Goal: Task Accomplishment & Management: Complete application form

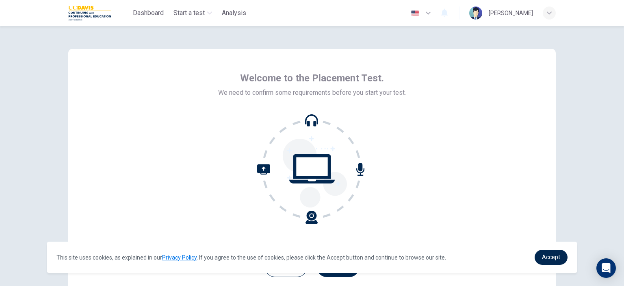
click at [316, 166] on icon at bounding box center [312, 169] width 110 height 110
click at [361, 170] on icon at bounding box center [360, 168] width 8 height 13
click at [547, 254] on span "Accept" at bounding box center [551, 256] width 18 height 6
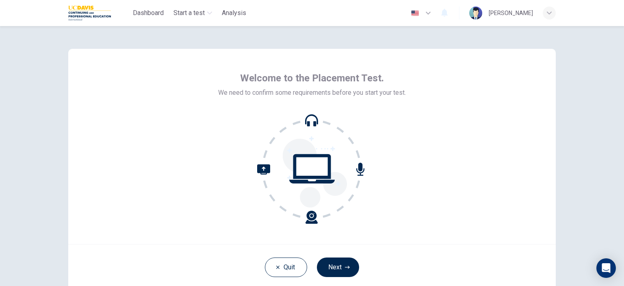
click at [360, 167] on icon at bounding box center [360, 168] width 8 height 13
click at [333, 265] on button "Next" at bounding box center [338, 266] width 42 height 19
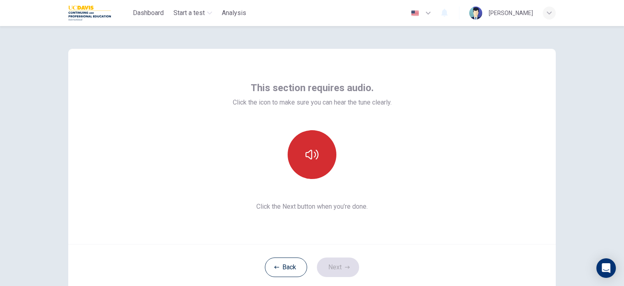
click at [299, 160] on button "button" at bounding box center [312, 154] width 49 height 49
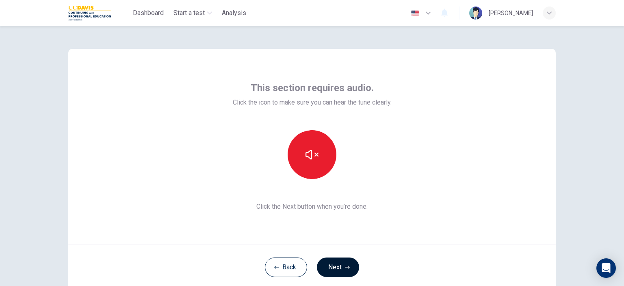
click at [333, 261] on button "Next" at bounding box center [338, 266] width 42 height 19
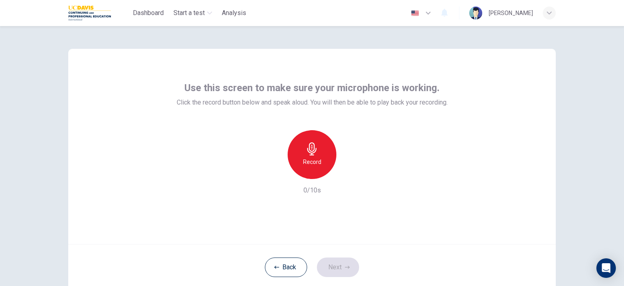
click at [317, 156] on div "Record" at bounding box center [312, 154] width 49 height 49
click at [328, 268] on button "Next" at bounding box center [338, 266] width 42 height 19
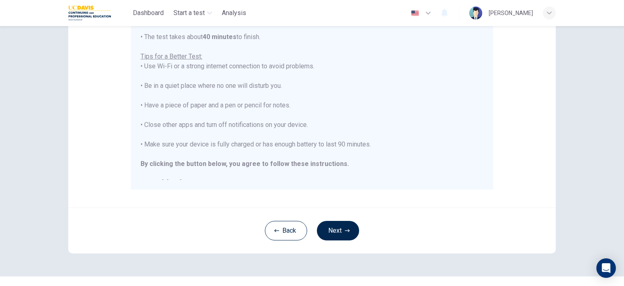
scroll to position [166, 0]
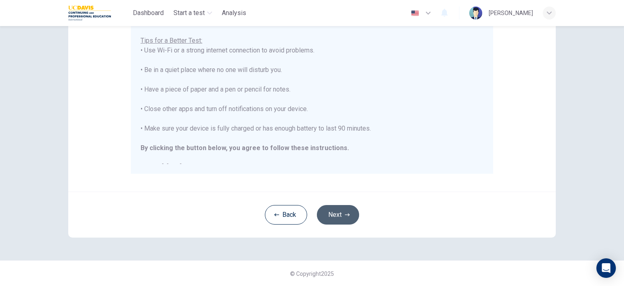
click at [340, 217] on button "Next" at bounding box center [338, 214] width 42 height 19
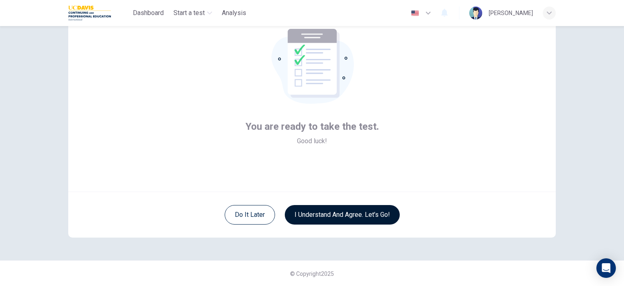
click at [340, 217] on button "I understand and agree. Let’s go!" at bounding box center [342, 214] width 115 height 19
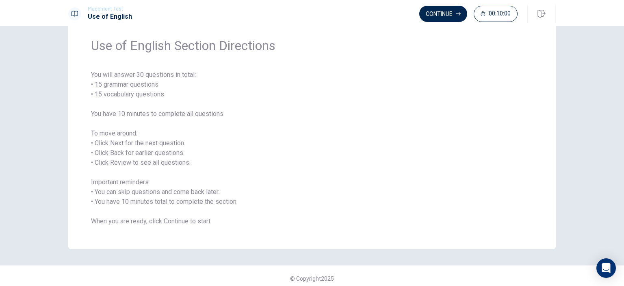
scroll to position [32, 0]
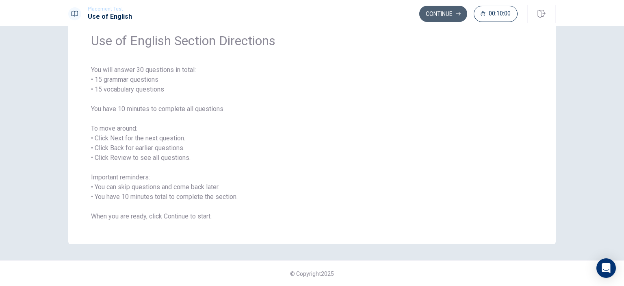
click at [452, 13] on button "Continue" at bounding box center [443, 14] width 48 height 16
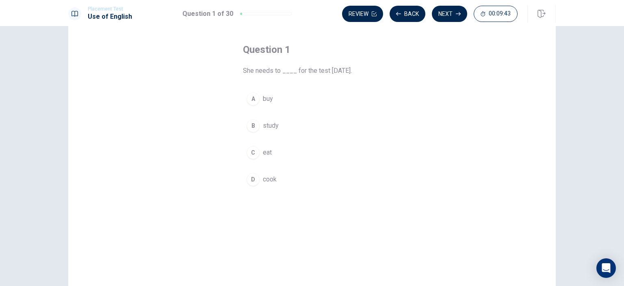
click at [272, 129] on span "study" at bounding box center [271, 126] width 16 height 10
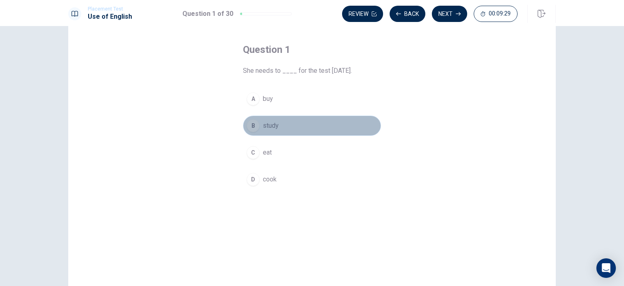
click at [272, 129] on span "study" at bounding box center [271, 126] width 16 height 10
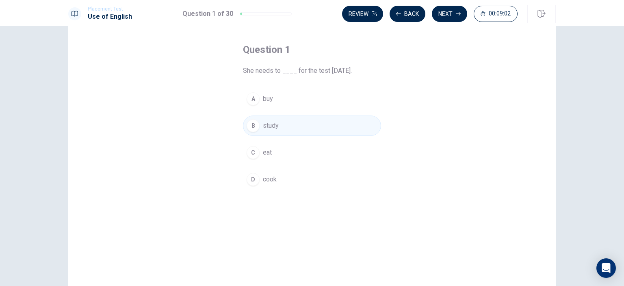
click at [273, 125] on span "study" at bounding box center [271, 126] width 16 height 10
click at [449, 15] on button "Next" at bounding box center [449, 14] width 35 height 16
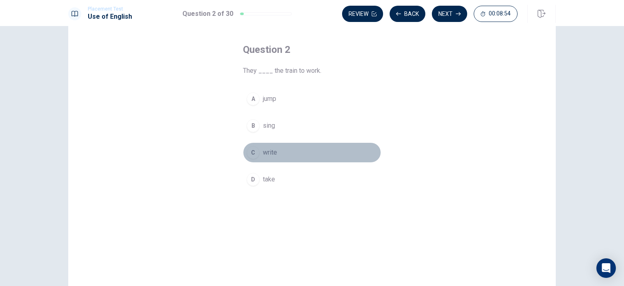
click at [281, 142] on button "C write" at bounding box center [312, 152] width 138 height 20
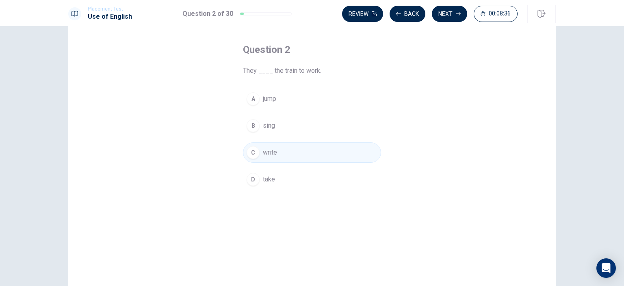
click at [283, 102] on button "A jump" at bounding box center [312, 99] width 138 height 20
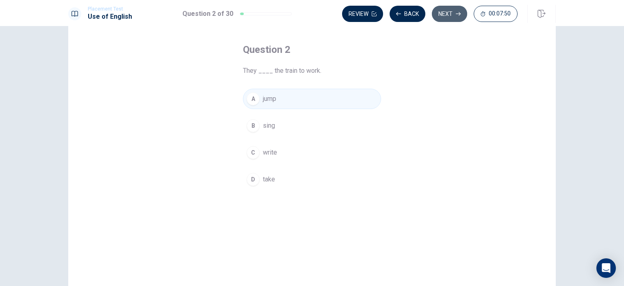
click at [446, 17] on button "Next" at bounding box center [449, 14] width 35 height 16
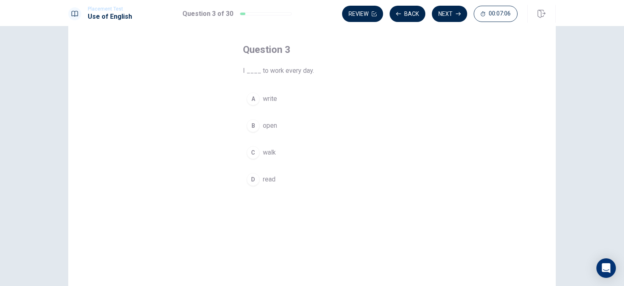
click at [268, 152] on span "walk" at bounding box center [269, 152] width 13 height 10
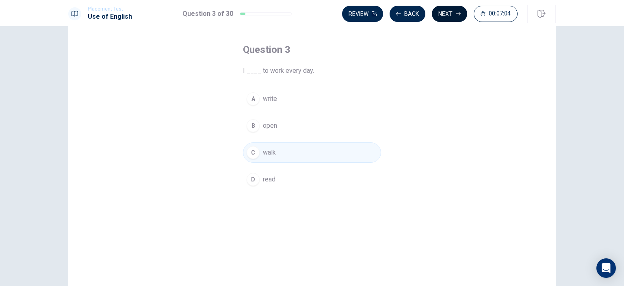
click at [443, 10] on button "Next" at bounding box center [449, 14] width 35 height 16
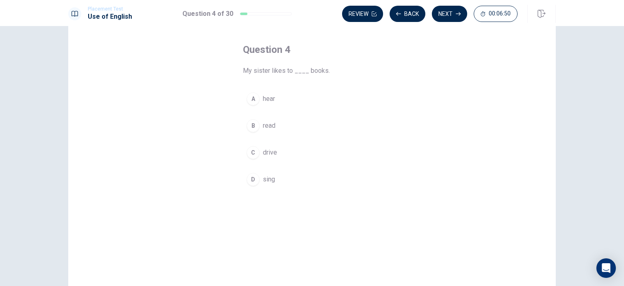
click at [263, 125] on span "read" at bounding box center [269, 126] width 13 height 10
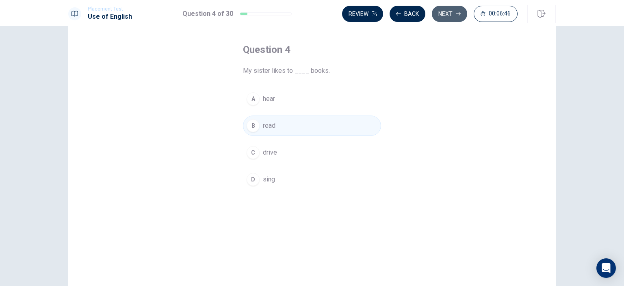
click at [446, 16] on button "Next" at bounding box center [449, 14] width 35 height 16
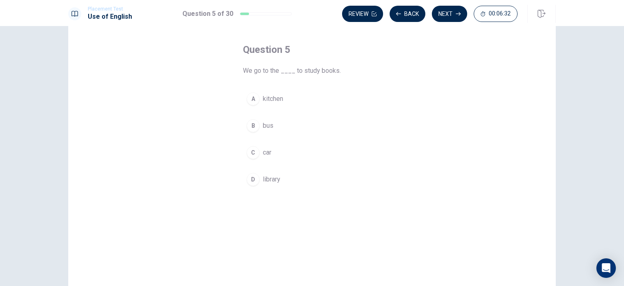
click at [265, 175] on span "library" at bounding box center [271, 179] width 17 height 10
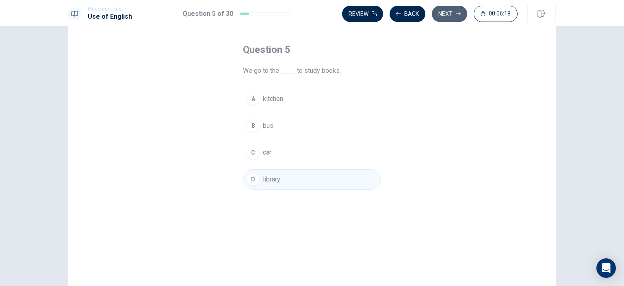
click at [443, 17] on button "Next" at bounding box center [449, 14] width 35 height 16
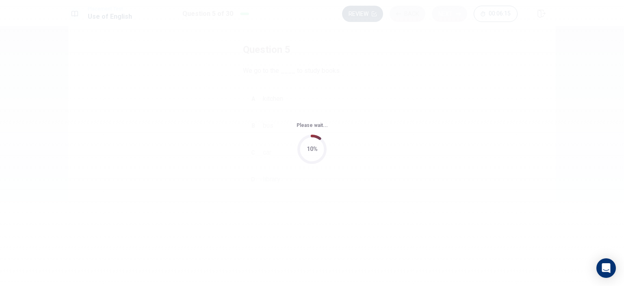
scroll to position [0, 0]
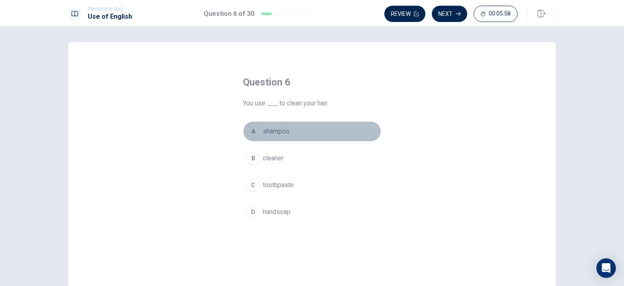
click at [248, 133] on div "A" at bounding box center [253, 131] width 13 height 13
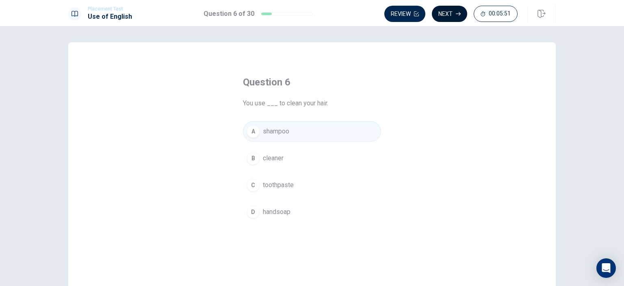
click at [440, 14] on button "Next" at bounding box center [449, 14] width 35 height 16
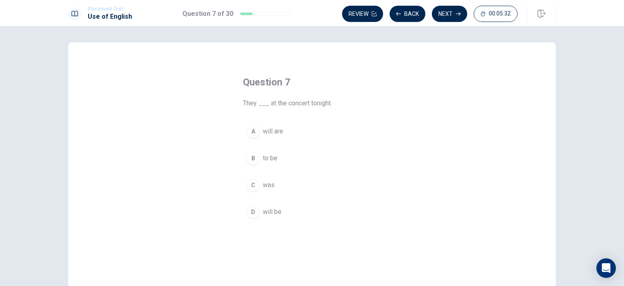
click at [264, 133] on span "will are" at bounding box center [273, 131] width 20 height 10
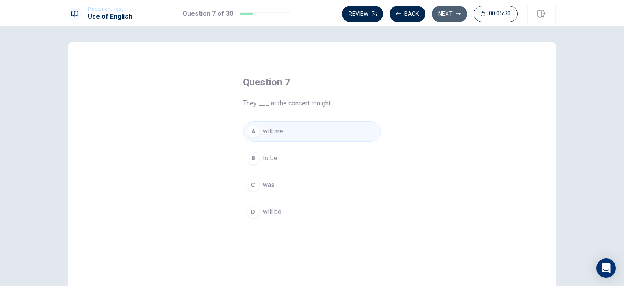
click at [445, 13] on button "Next" at bounding box center [449, 14] width 35 height 16
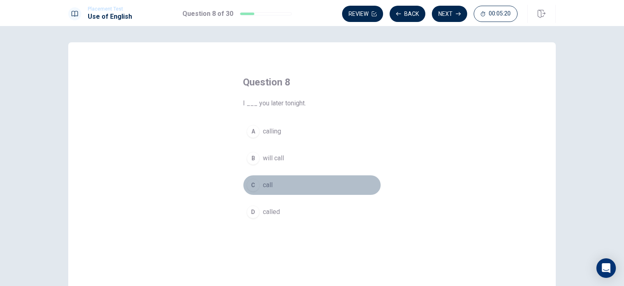
click at [265, 186] on span "call" at bounding box center [268, 185] width 10 height 10
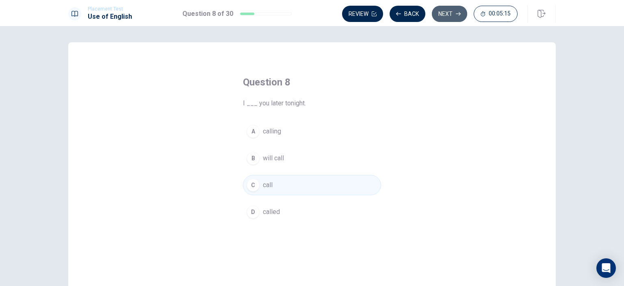
click at [450, 13] on button "Next" at bounding box center [449, 14] width 35 height 16
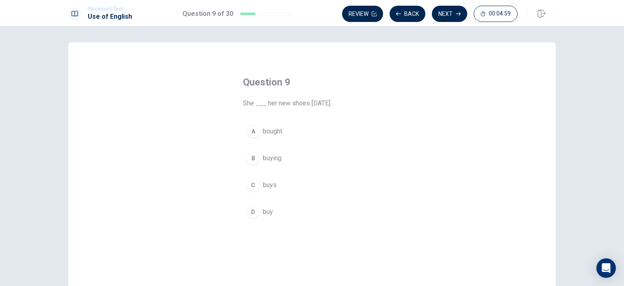
click at [266, 130] on span "bought" at bounding box center [272, 131] width 19 height 10
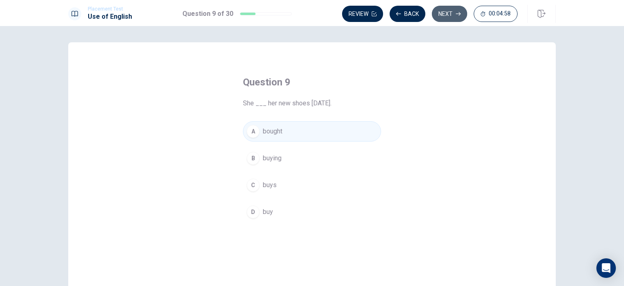
click at [449, 16] on button "Next" at bounding box center [449, 14] width 35 height 16
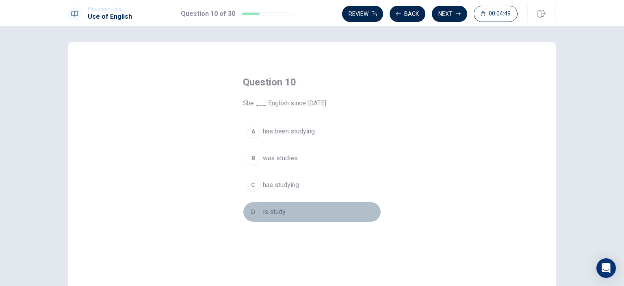
click at [276, 212] on span "is study" at bounding box center [274, 212] width 23 height 10
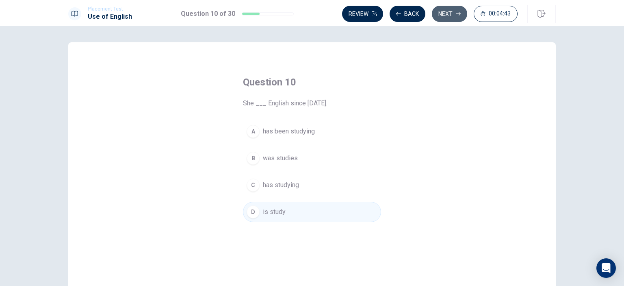
click at [453, 15] on button "Next" at bounding box center [449, 14] width 35 height 16
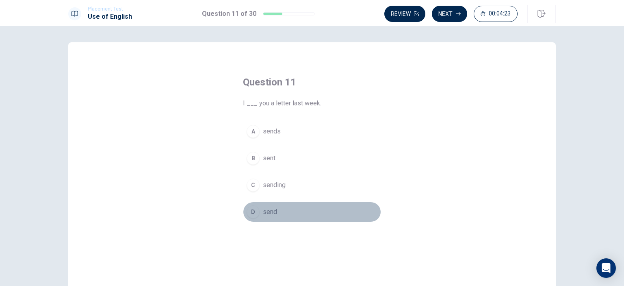
click at [266, 213] on span "send" at bounding box center [270, 212] width 14 height 10
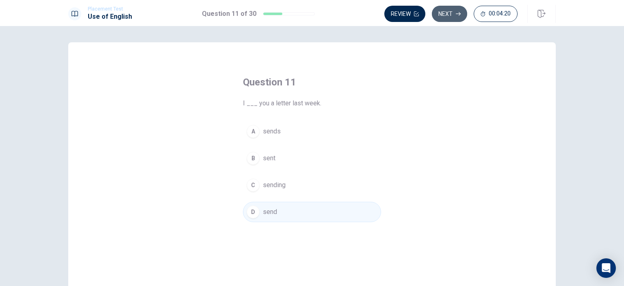
click at [449, 10] on button "Next" at bounding box center [449, 14] width 35 height 16
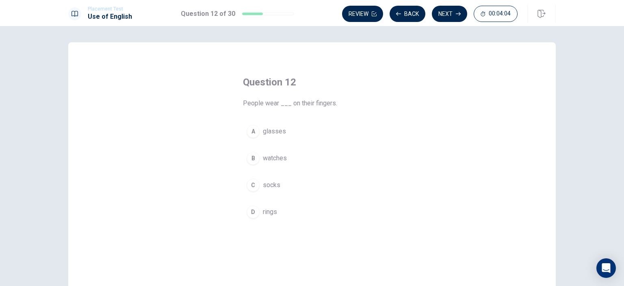
click at [263, 182] on span "socks" at bounding box center [271, 185] width 17 height 10
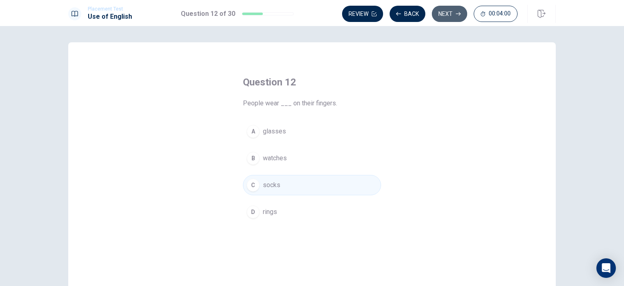
click at [452, 9] on button "Next" at bounding box center [449, 14] width 35 height 16
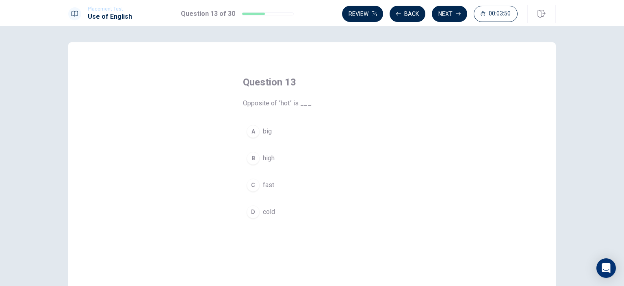
click at [260, 210] on button "D cold" at bounding box center [312, 211] width 138 height 20
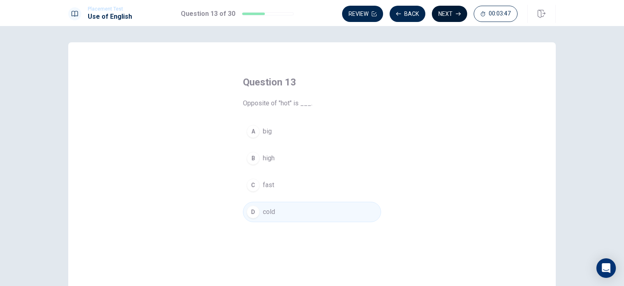
click at [450, 14] on button "Next" at bounding box center [449, 14] width 35 height 16
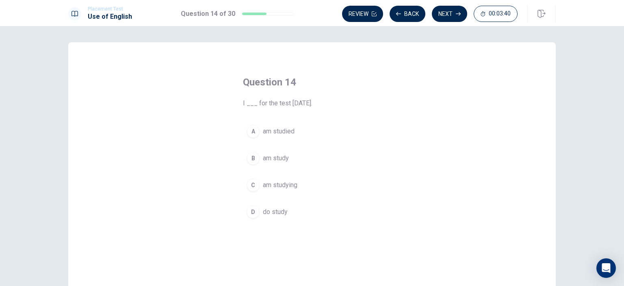
click at [279, 156] on span "am study" at bounding box center [276, 158] width 26 height 10
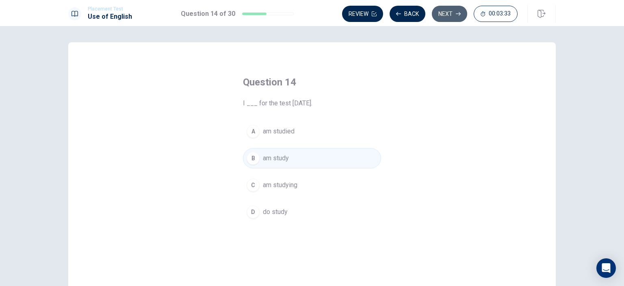
click at [449, 16] on button "Next" at bounding box center [449, 14] width 35 height 16
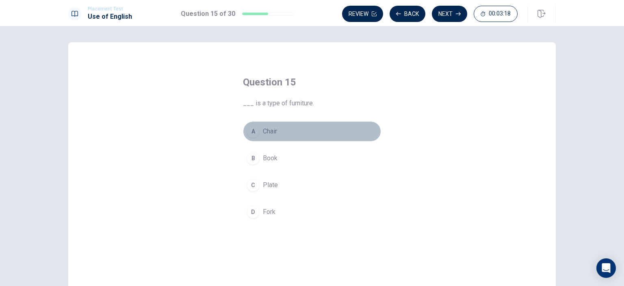
click at [268, 130] on span "Chair" at bounding box center [270, 131] width 14 height 10
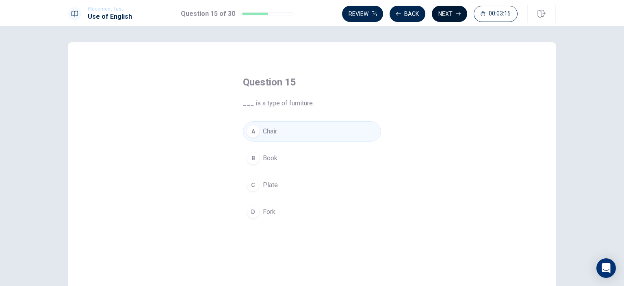
click at [455, 7] on button "Next" at bounding box center [449, 14] width 35 height 16
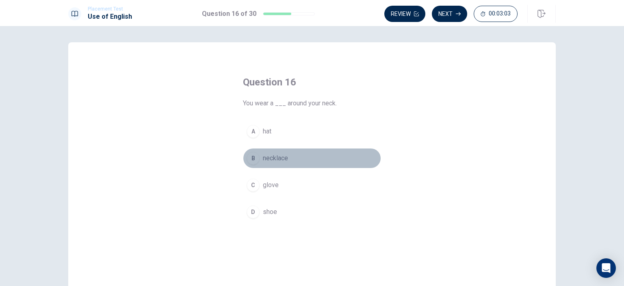
click at [272, 160] on span "necklace" at bounding box center [275, 158] width 25 height 10
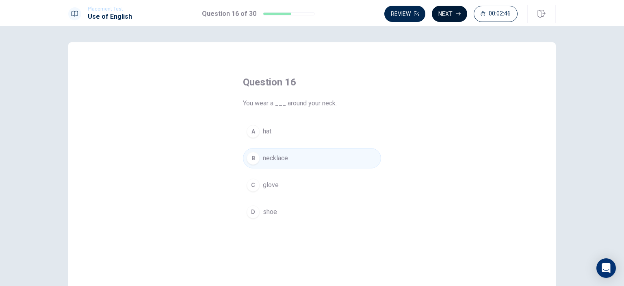
click at [449, 17] on button "Next" at bounding box center [449, 14] width 35 height 16
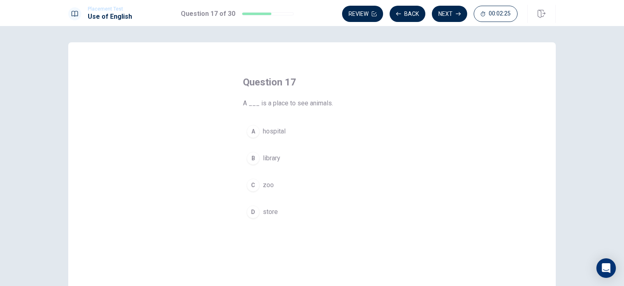
click at [266, 184] on span "zoo" at bounding box center [268, 185] width 11 height 10
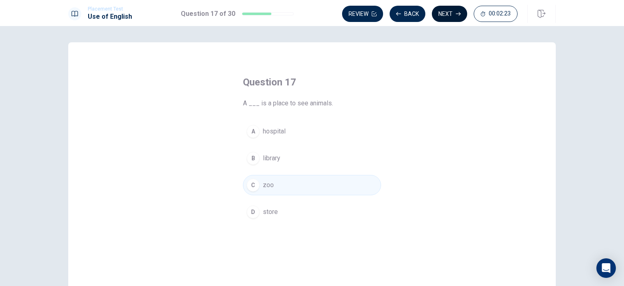
click at [447, 14] on button "Next" at bounding box center [449, 14] width 35 height 16
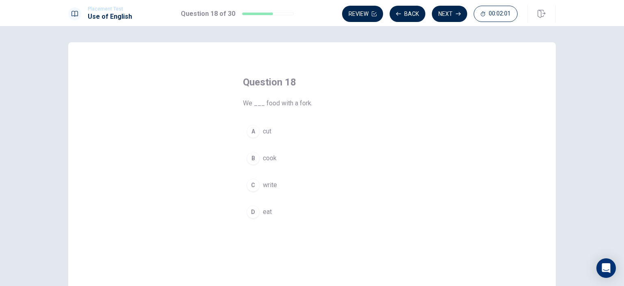
click at [269, 159] on span "cook" at bounding box center [270, 158] width 14 height 10
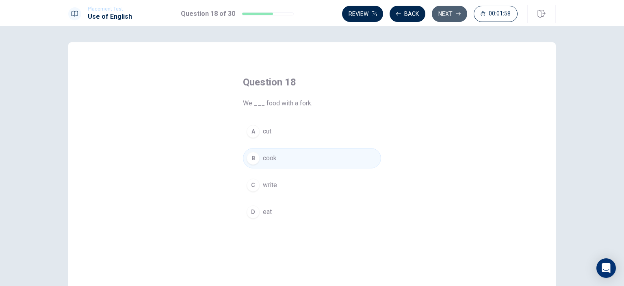
click at [447, 12] on button "Next" at bounding box center [449, 14] width 35 height 16
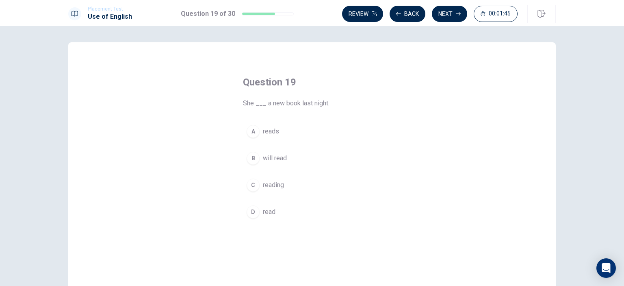
click at [263, 132] on span "reads" at bounding box center [271, 131] width 16 height 10
click at [270, 187] on span "reading" at bounding box center [273, 185] width 21 height 10
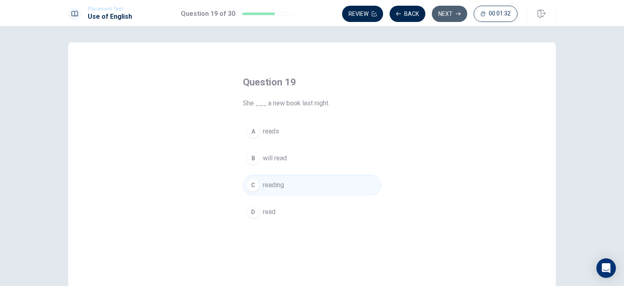
click at [448, 17] on button "Next" at bounding box center [449, 14] width 35 height 16
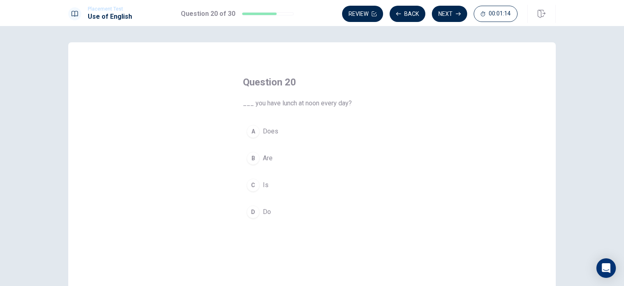
click at [263, 162] on span "Are" at bounding box center [268, 158] width 10 height 10
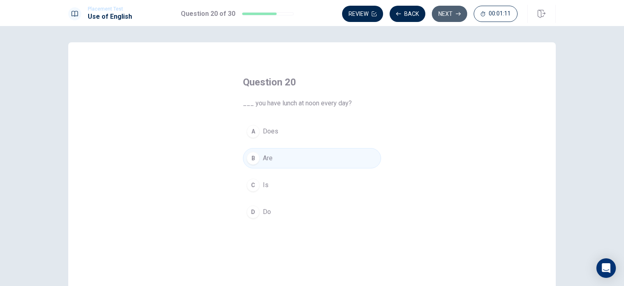
click at [443, 15] on button "Next" at bounding box center [449, 14] width 35 height 16
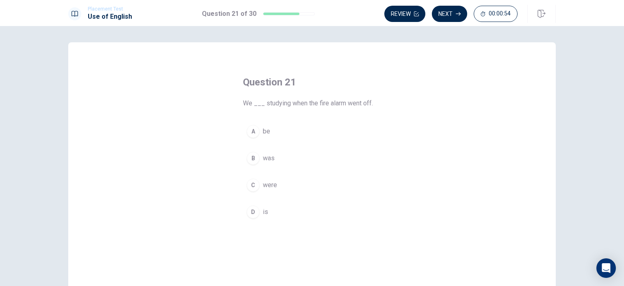
click at [263, 187] on span "were" at bounding box center [270, 185] width 14 height 10
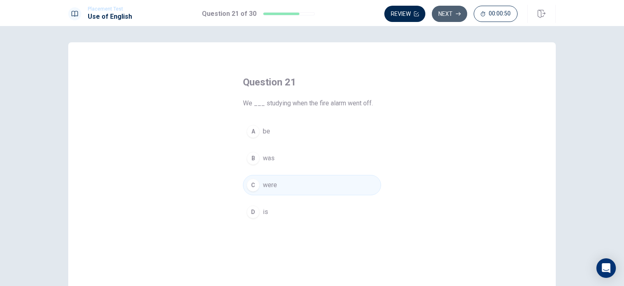
click at [450, 9] on button "Next" at bounding box center [449, 14] width 35 height 16
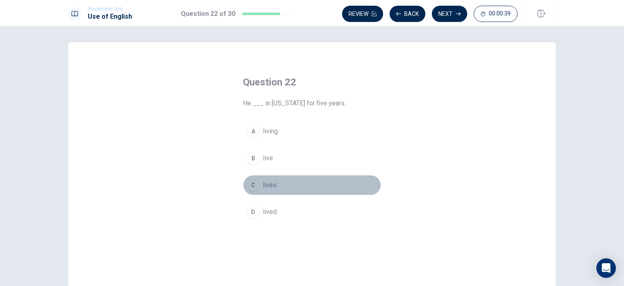
click at [268, 185] on span "lives" at bounding box center [270, 185] width 14 height 10
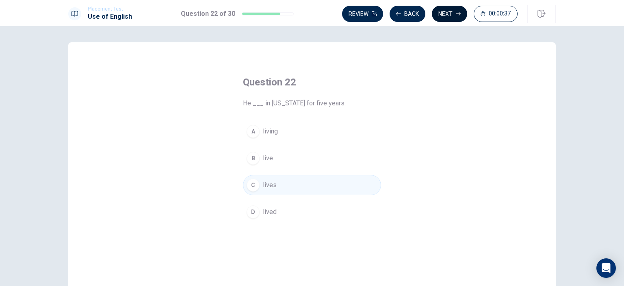
click at [444, 16] on button "Next" at bounding box center [449, 14] width 35 height 16
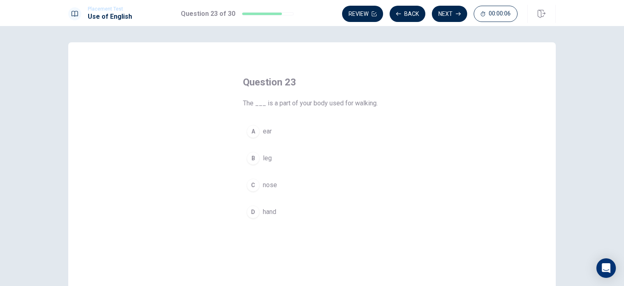
click at [267, 156] on span "leg" at bounding box center [267, 158] width 9 height 10
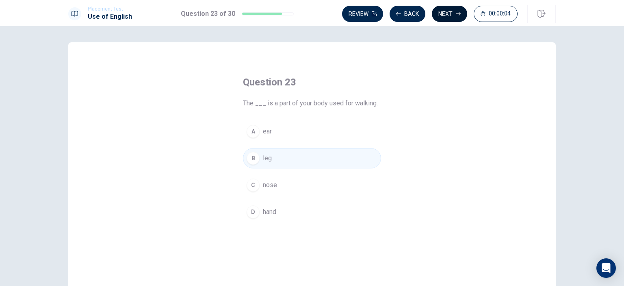
click at [453, 12] on button "Next" at bounding box center [449, 14] width 35 height 16
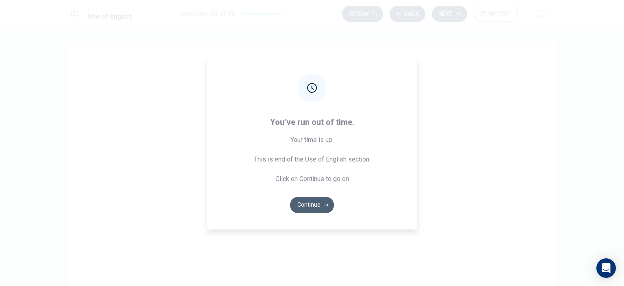
click at [324, 202] on icon "button" at bounding box center [326, 204] width 5 height 5
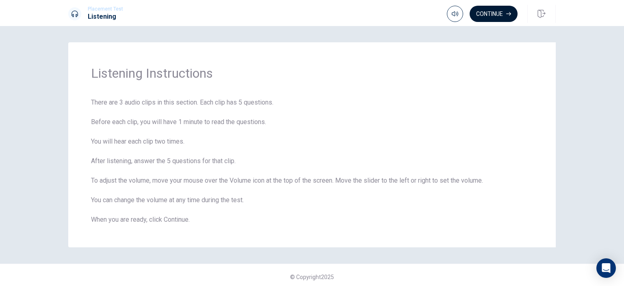
click at [496, 12] on button "Continue" at bounding box center [493, 14] width 48 height 16
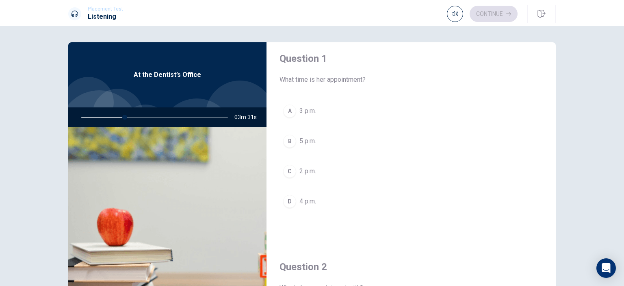
scroll to position [8, 0]
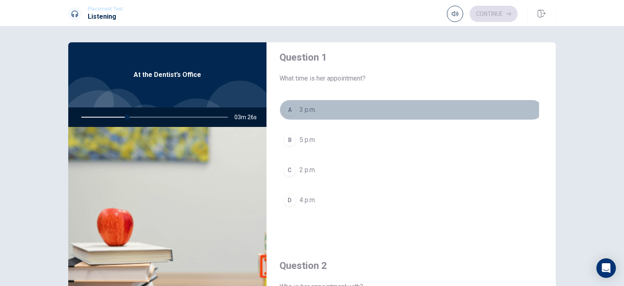
click at [299, 108] on span "3 p.m." at bounding box center [307, 110] width 17 height 10
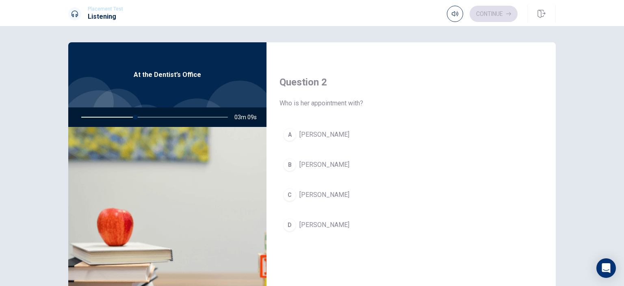
scroll to position [193, 0]
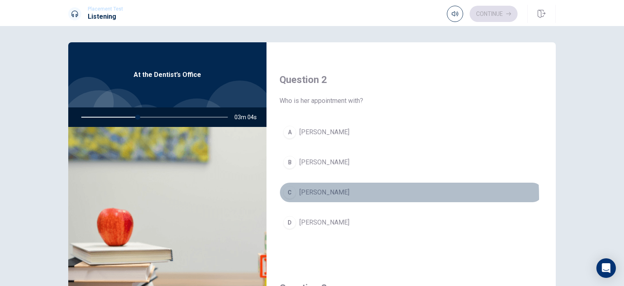
click at [307, 196] on button "C [PERSON_NAME]" at bounding box center [410, 192] width 263 height 20
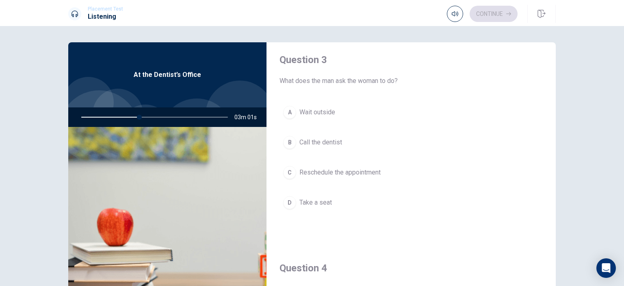
scroll to position [422, 0]
click at [352, 172] on span "Reschedule the appointment" at bounding box center [339, 171] width 81 height 10
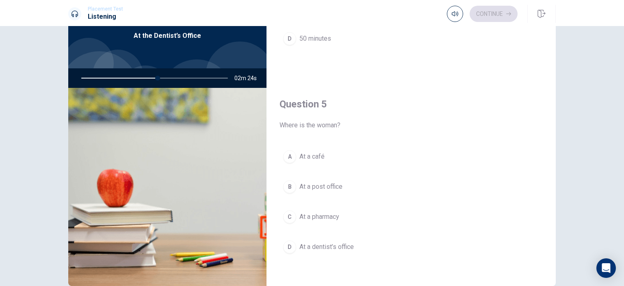
scroll to position [40, 0]
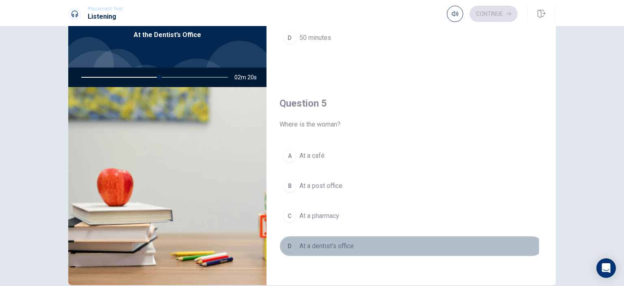
click at [316, 242] on span "At a dentist’s office" at bounding box center [326, 246] width 54 height 10
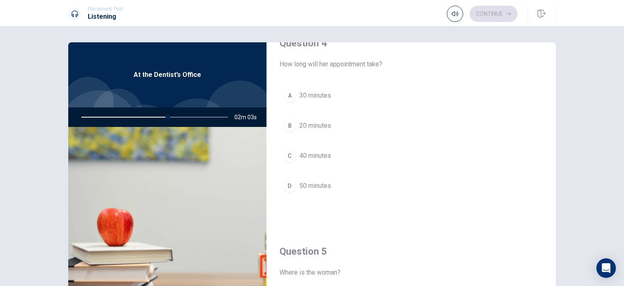
scroll to position [613, 0]
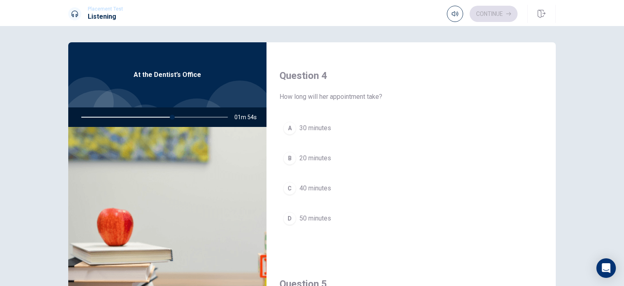
drag, startPoint x: 167, startPoint y: 117, endPoint x: 114, endPoint y: 114, distance: 53.7
click at [114, 114] on div at bounding box center [152, 116] width 163 height 19
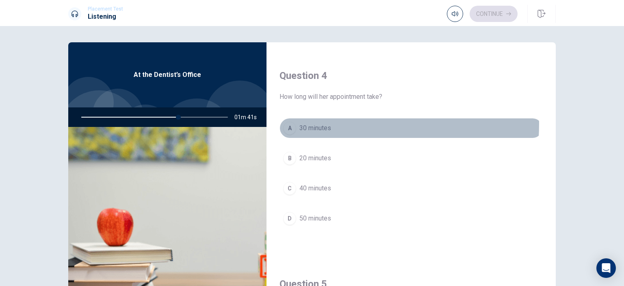
click at [300, 123] on span "30 minutes" at bounding box center [315, 128] width 32 height 10
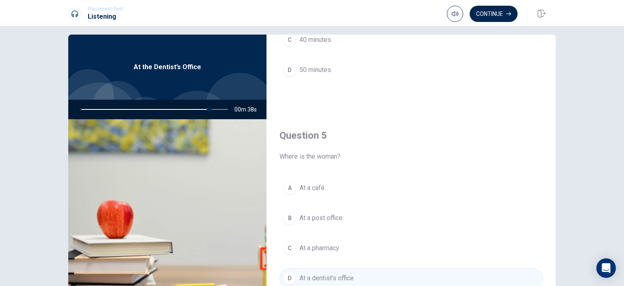
scroll to position [0, 0]
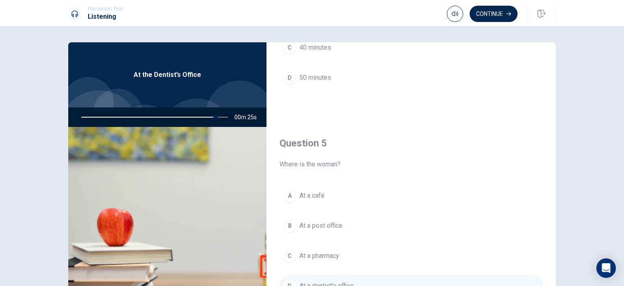
drag, startPoint x: 214, startPoint y: 117, endPoint x: 95, endPoint y: 125, distance: 120.0
click at [109, 127] on div "At the Dentist’s Office 00m 25s" at bounding box center [167, 183] width 198 height 282
click at [81, 117] on div at bounding box center [152, 116] width 163 height 19
type input "0"
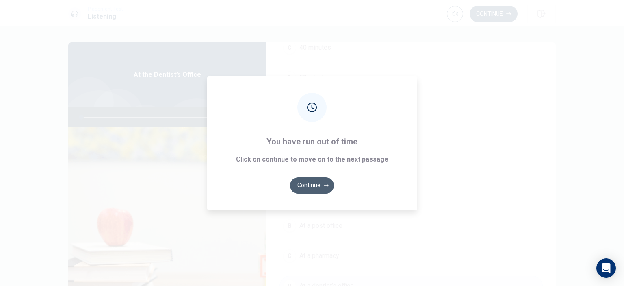
click at [305, 184] on button "Continue" at bounding box center [312, 185] width 44 height 16
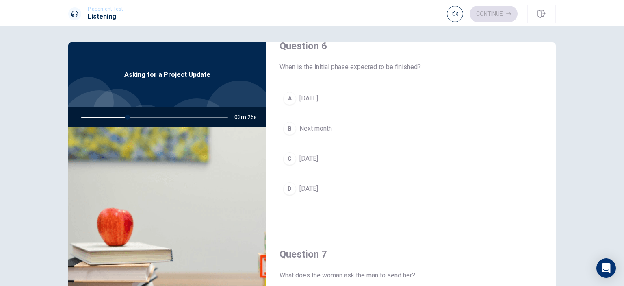
scroll to position [18, 0]
click at [318, 162] on span "[DATE]" at bounding box center [308, 160] width 19 height 10
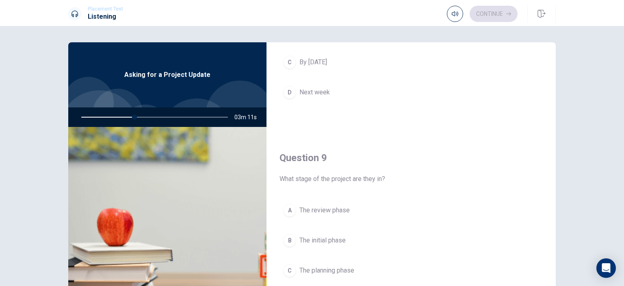
scroll to position [537, 0]
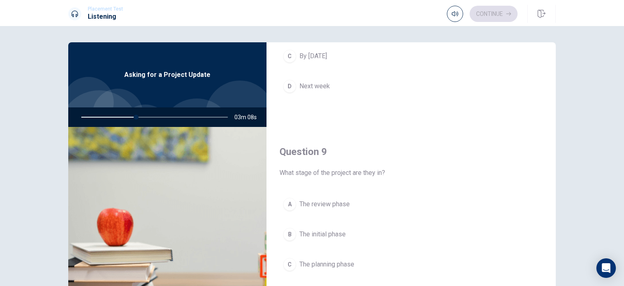
click at [107, 115] on div at bounding box center [152, 116] width 163 height 19
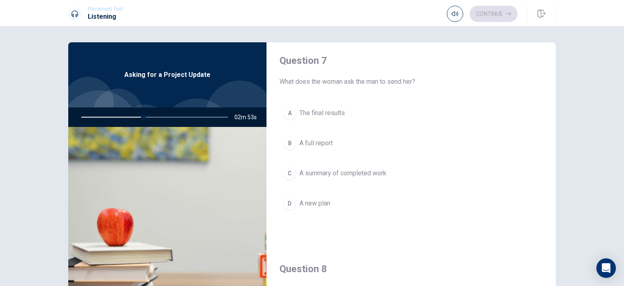
scroll to position [208, 0]
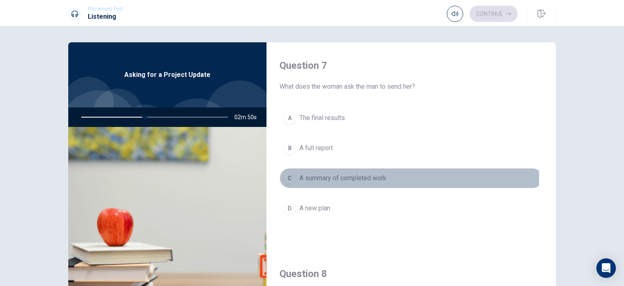
click at [289, 176] on div "C" at bounding box center [289, 177] width 13 height 13
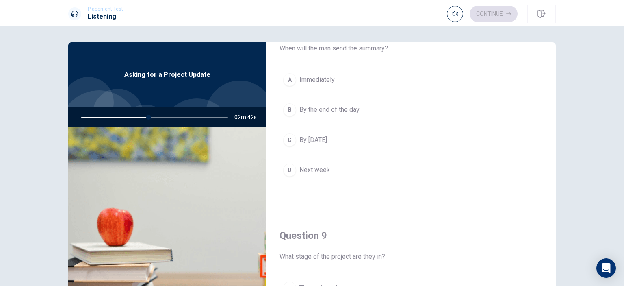
scroll to position [456, 0]
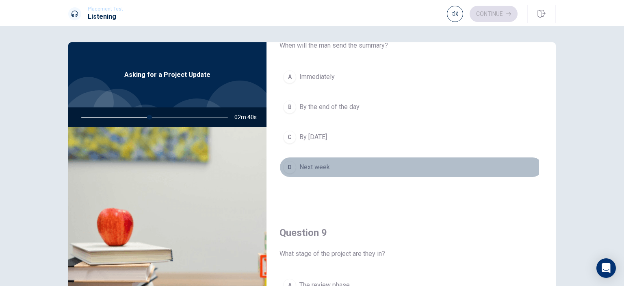
click at [316, 168] on span "Next week" at bounding box center [314, 167] width 30 height 10
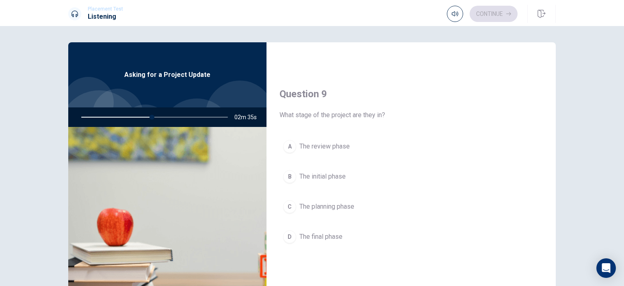
scroll to position [596, 0]
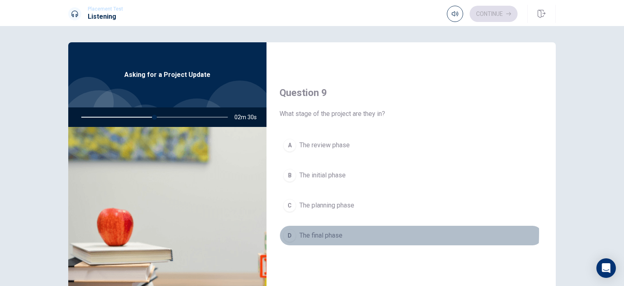
click at [331, 230] on span "The final phase" at bounding box center [320, 235] width 43 height 10
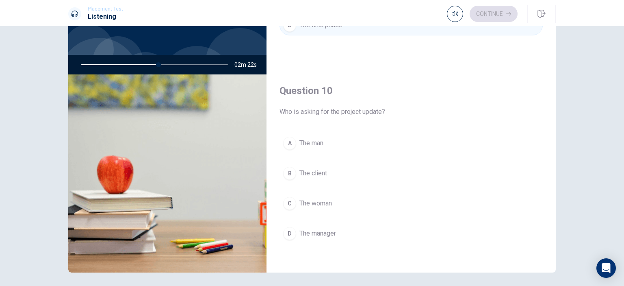
scroll to position [53, 0]
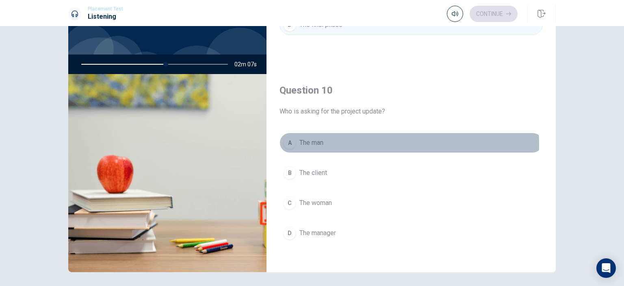
click at [309, 141] on span "The man" at bounding box center [311, 143] width 24 height 10
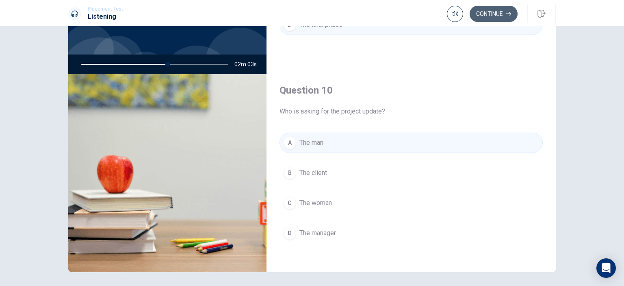
click at [494, 15] on button "Continue" at bounding box center [493, 14] width 48 height 16
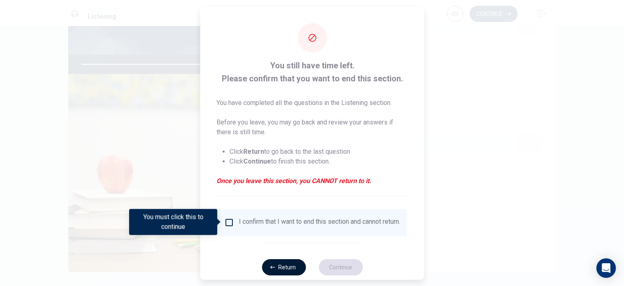
click at [279, 273] on button "Return" at bounding box center [284, 266] width 44 height 16
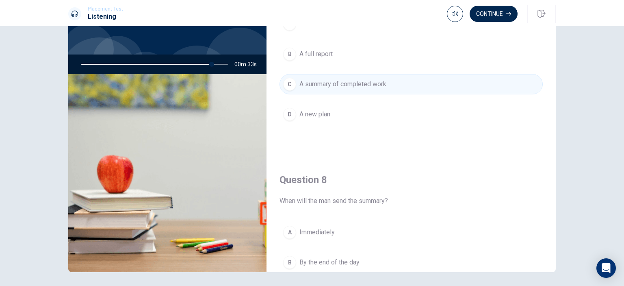
scroll to position [241, 0]
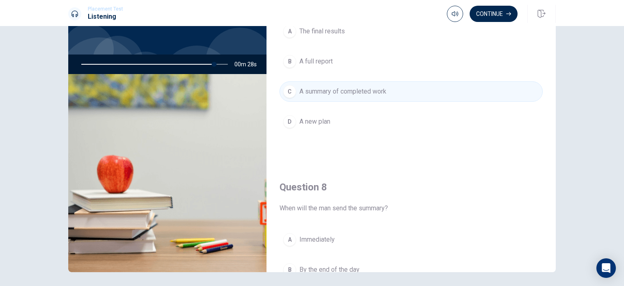
drag, startPoint x: 211, startPoint y: 65, endPoint x: 166, endPoint y: 65, distance: 45.5
click at [166, 65] on div at bounding box center [152, 63] width 163 height 19
click at [131, 180] on img at bounding box center [167, 173] width 198 height 198
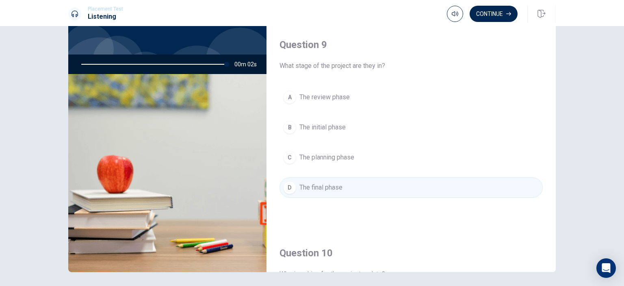
scroll to position [754, 0]
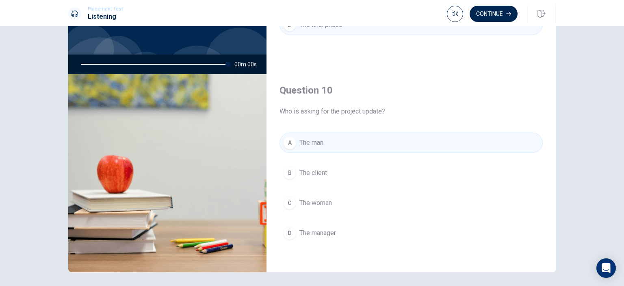
type input "0"
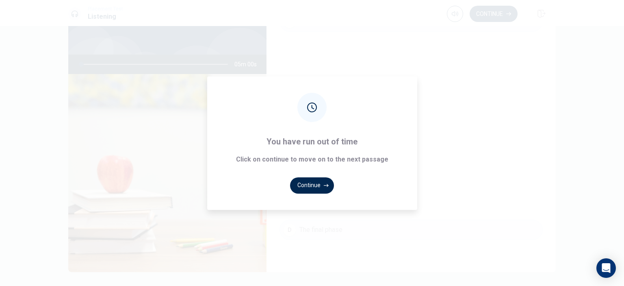
scroll to position [543, 0]
click at [320, 188] on button "Continue" at bounding box center [312, 185] width 44 height 16
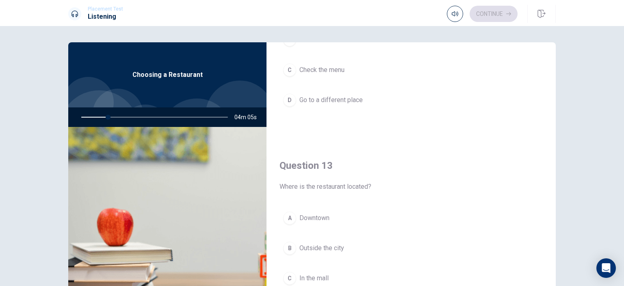
scroll to position [0, 0]
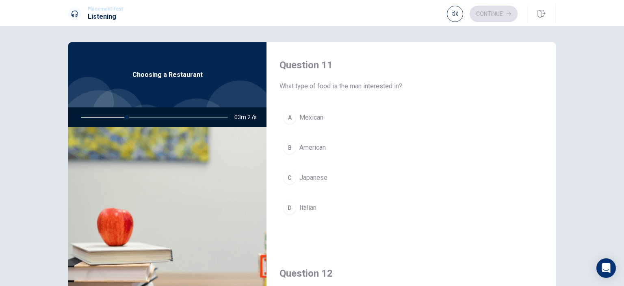
click at [290, 203] on div "D" at bounding box center [289, 207] width 13 height 13
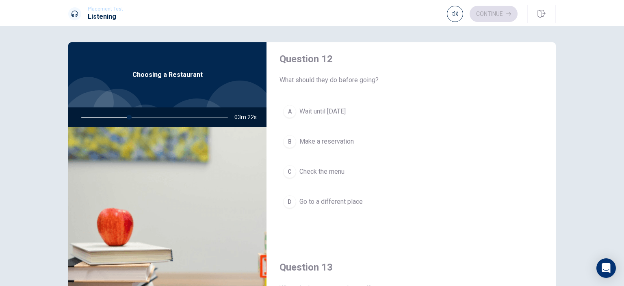
scroll to position [210, 0]
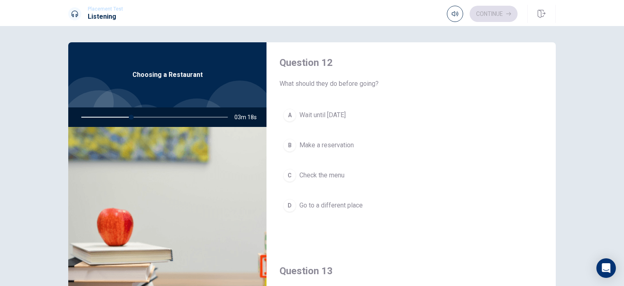
click at [311, 140] on span "Make a reservation" at bounding box center [326, 145] width 54 height 10
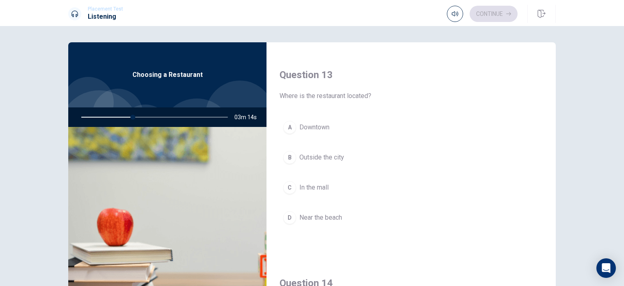
scroll to position [407, 0]
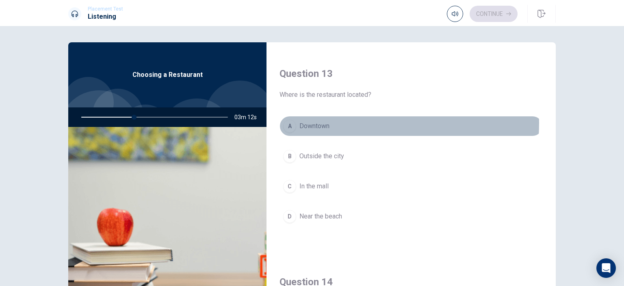
click at [313, 121] on span "Downtown" at bounding box center [314, 126] width 30 height 10
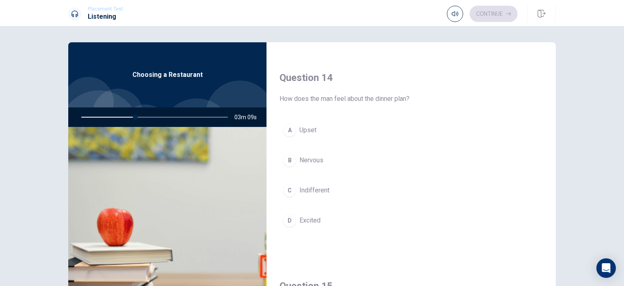
scroll to position [618, 0]
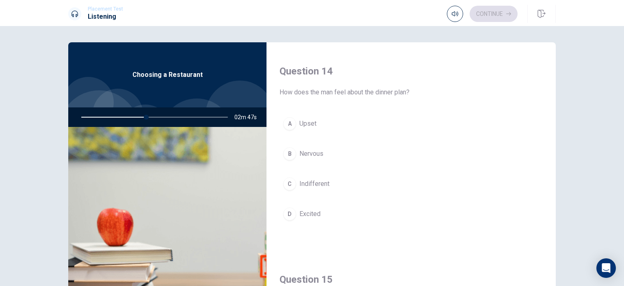
click at [312, 127] on button "A Upset" at bounding box center [410, 123] width 263 height 20
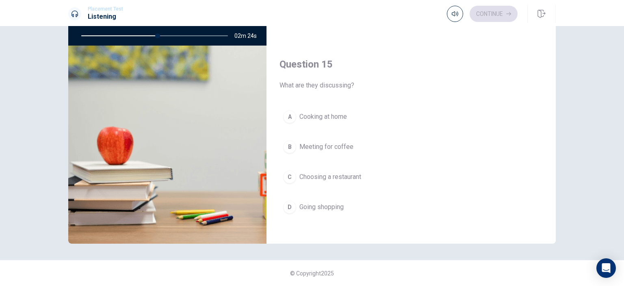
scroll to position [754, 0]
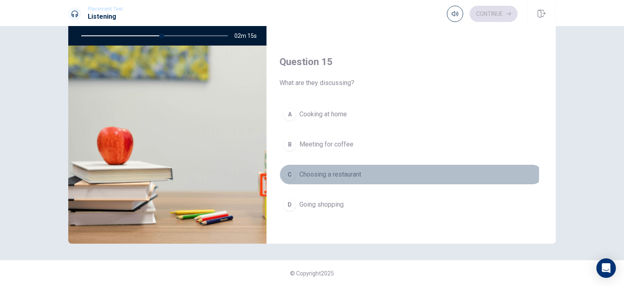
click at [333, 170] on span "Choosing a restaurant" at bounding box center [330, 174] width 62 height 10
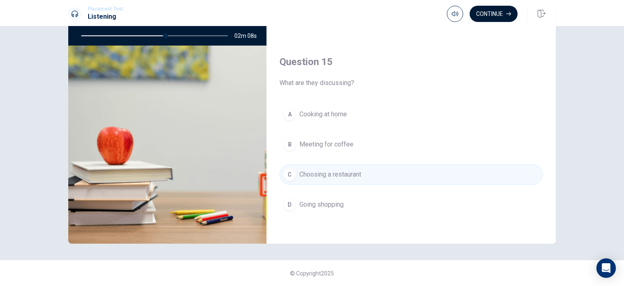
click at [495, 19] on button "Continue" at bounding box center [493, 14] width 48 height 16
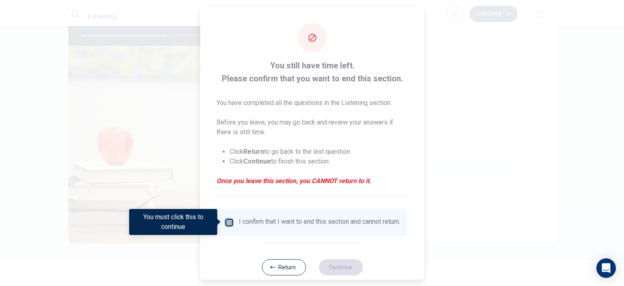
click at [226, 223] on input "You must click this to continue" at bounding box center [229, 222] width 10 height 10
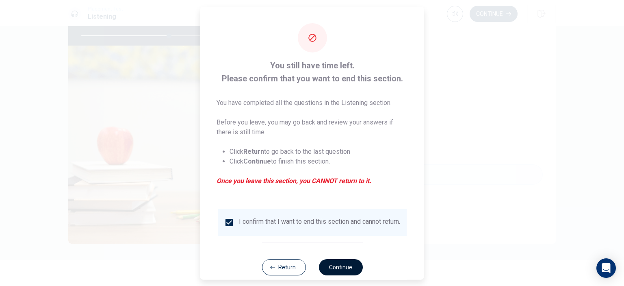
click at [335, 268] on button "Continue" at bounding box center [340, 266] width 44 height 16
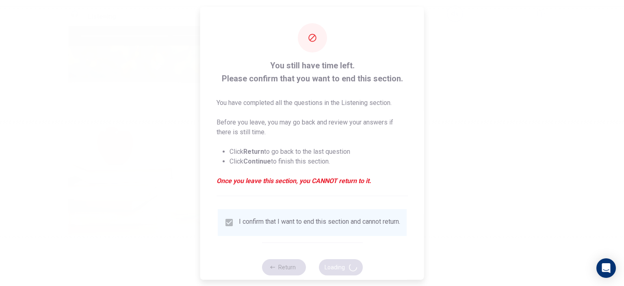
type input "61"
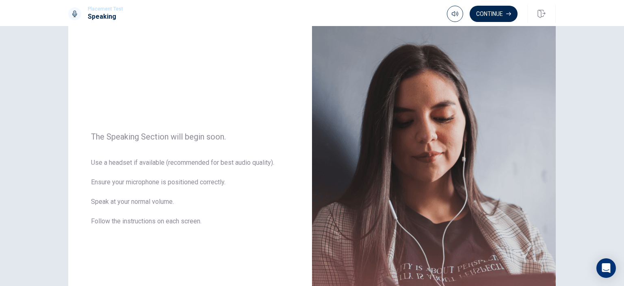
scroll to position [27, 0]
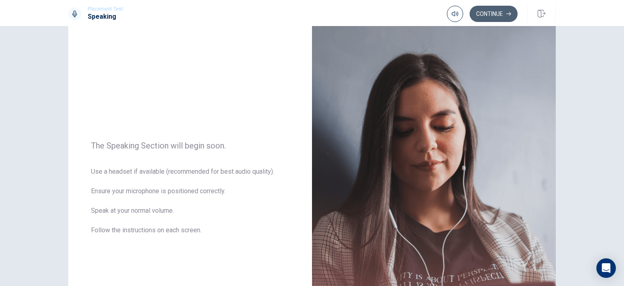
click at [494, 14] on button "Continue" at bounding box center [493, 14] width 48 height 16
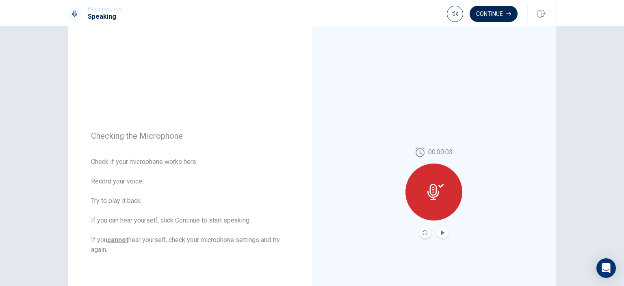
click at [427, 191] on icon at bounding box center [435, 192] width 16 height 16
click at [437, 230] on button "Play Audio" at bounding box center [442, 232] width 11 height 11
click at [494, 16] on button "Continue" at bounding box center [493, 14] width 48 height 16
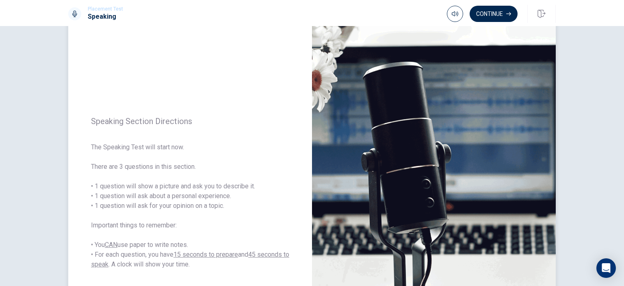
click at [406, 169] on img at bounding box center [434, 192] width 244 height 354
click at [494, 16] on button "Continue" at bounding box center [493, 14] width 48 height 16
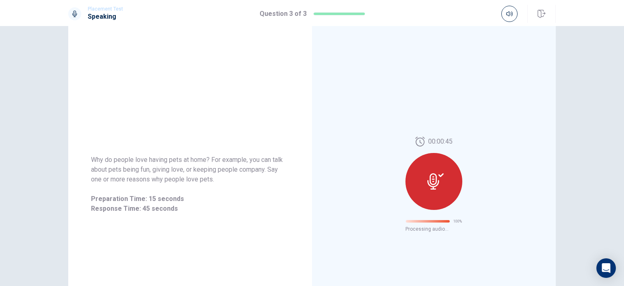
scroll to position [0, 0]
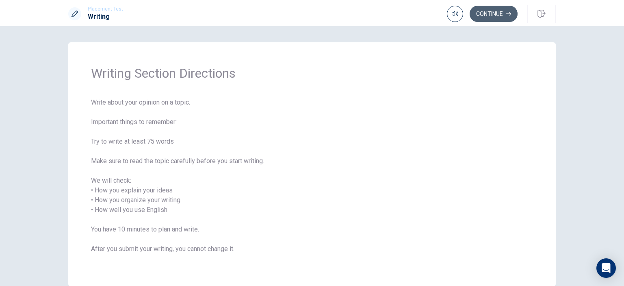
click at [502, 10] on button "Continue" at bounding box center [493, 14] width 48 height 16
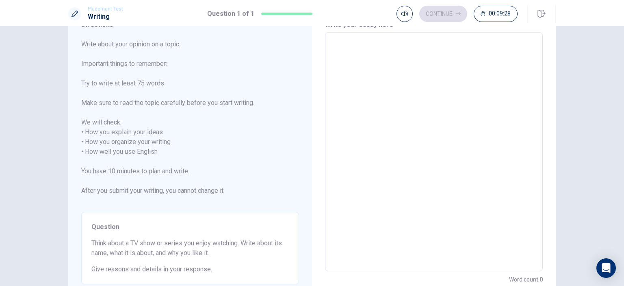
scroll to position [37, 0]
click at [364, 75] on textarea at bounding box center [434, 153] width 206 height 225
type textarea "I"
type textarea "x"
type textarea "I"
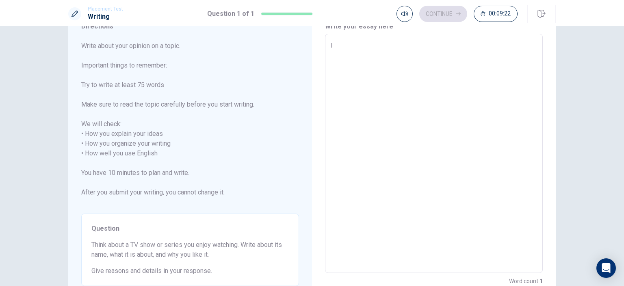
type textarea "x"
type textarea "I v"
type textarea "x"
type textarea "I ve"
type textarea "x"
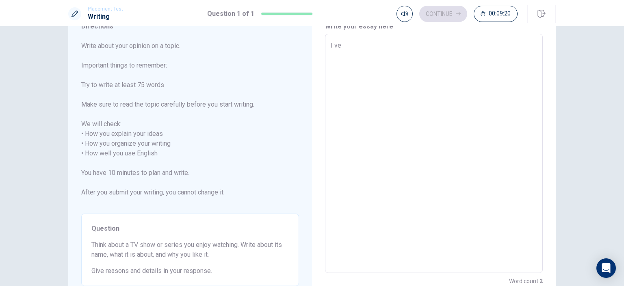
type textarea "I ver"
type textarea "x"
type textarea "I very"
type textarea "x"
type textarea "I very"
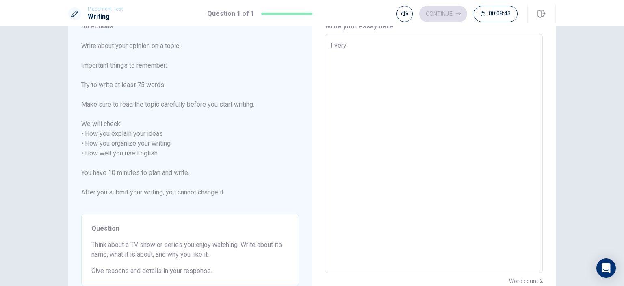
type textarea "x"
type textarea "I very l"
type textarea "x"
type textarea "I very lo"
type textarea "x"
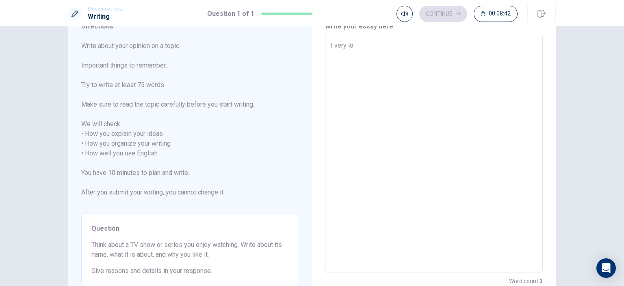
type textarea "I very lov"
type textarea "x"
type textarea "I very love"
type textarea "x"
type textarea "I very love"
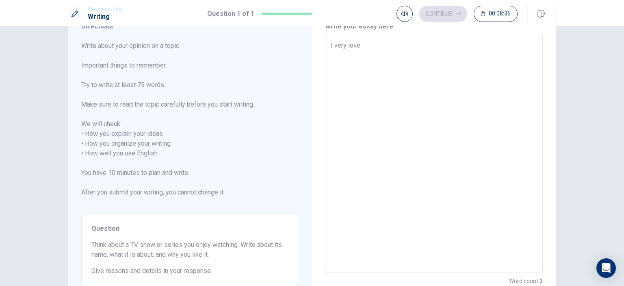
type textarea "x"
type textarea "I very love w"
type textarea "x"
type textarea "I very love"
type textarea "x"
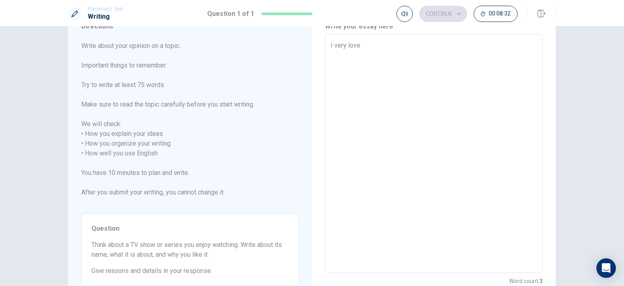
type textarea "I very love"
type textarea "x"
type textarea "I very lov"
type textarea "x"
type textarea "I very lo"
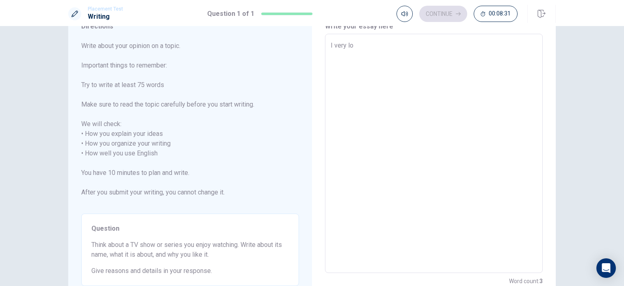
type textarea "x"
type textarea "I very l"
type textarea "x"
type textarea "I very la"
type textarea "x"
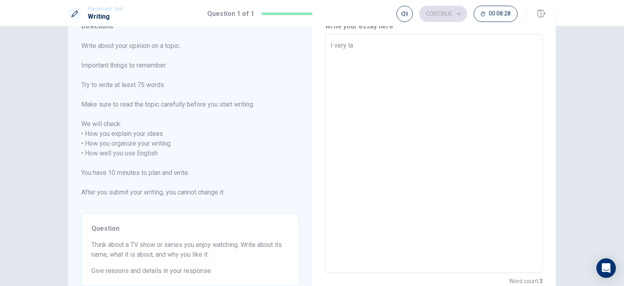
type textarea "I very lak"
type textarea "x"
type textarea "I very lake"
type textarea "x"
type textarea "I very lak"
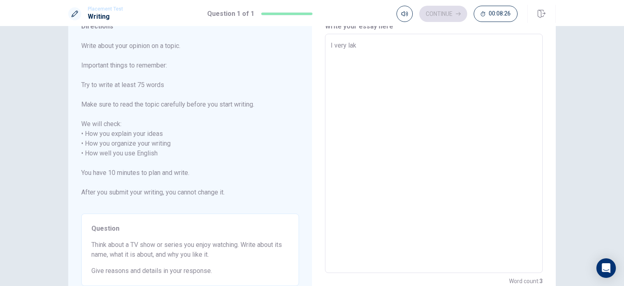
type textarea "x"
type textarea "I very la"
type textarea "x"
type textarea "I very l"
type textarea "x"
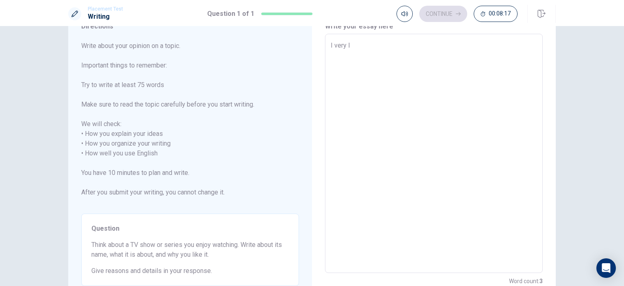
type textarea "I very li"
type textarea "x"
type textarea "I very lik"
type textarea "x"
type textarea "I very like"
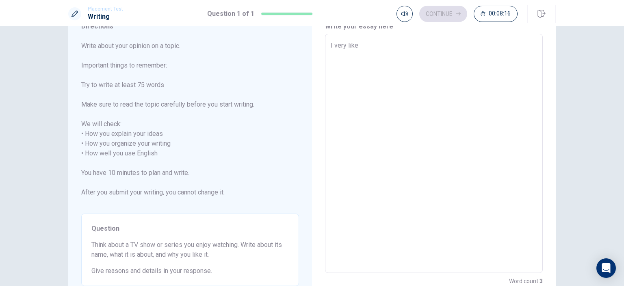
type textarea "x"
type textarea "I very like"
type textarea "x"
type textarea "I very like w"
type textarea "x"
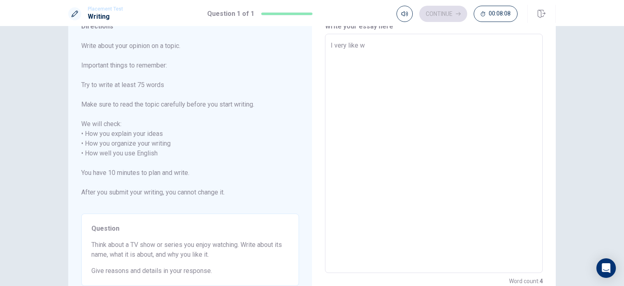
type textarea "I very like wa"
type textarea "x"
type textarea "I very like wat"
type textarea "x"
type textarea "I very like watc"
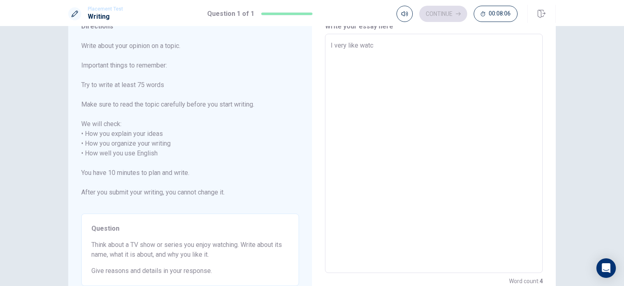
type textarea "x"
type textarea "I very like watch"
type textarea "x"
type textarea "I very like watchi"
type textarea "x"
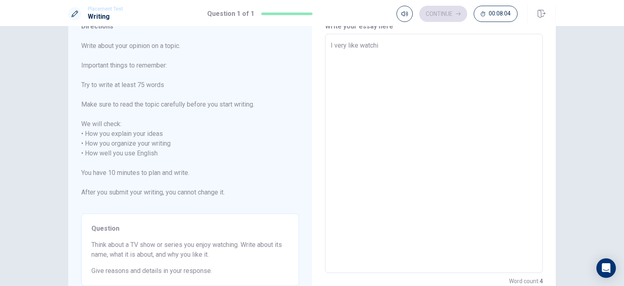
type textarea "I very like watchin"
type textarea "x"
type textarea "I very like watching"
type textarea "x"
type textarea "I very like watching"
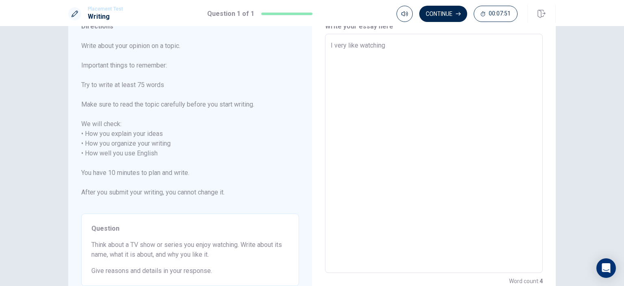
type textarea "x"
type textarea "I very like watching t"
type textarea "x"
type textarea "I very like watching tv"
type textarea "x"
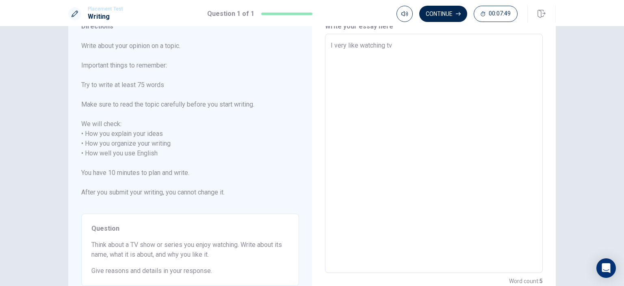
type textarea "I very like watching tv"
type textarea "x"
type textarea "I very like watching tv c"
type textarea "x"
type textarea "I very like watching tv"
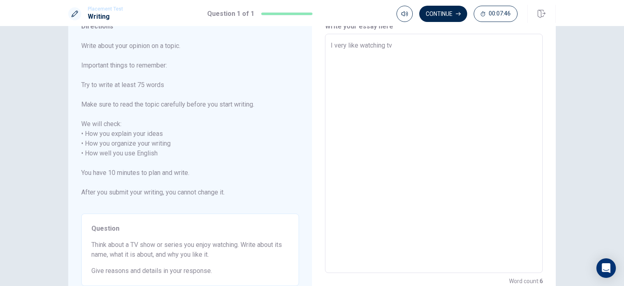
type textarea "x"
type textarea "I very like watching tv s"
type textarea "x"
type textarea "I very like watching tv sh"
type textarea "x"
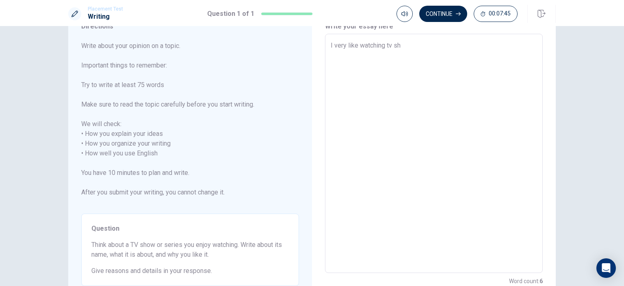
type textarea "I very like watching tv sho"
type textarea "x"
type textarea "I very like watching tv shou"
type textarea "x"
type textarea "I very like watching tv shous"
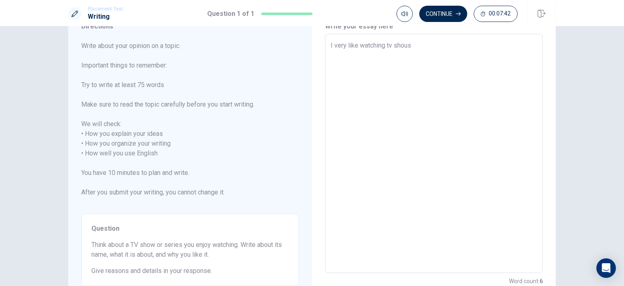
type textarea "x"
type textarea "I very like watching tv shous"
type textarea "x"
type textarea "I very like watching tv shous a"
type textarea "x"
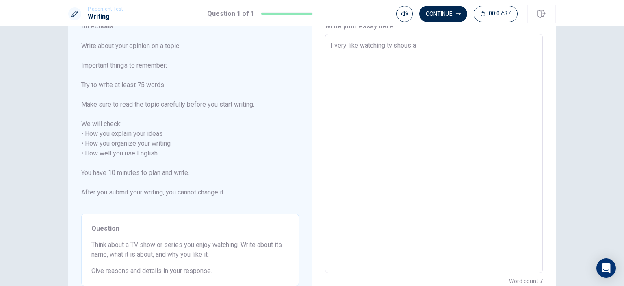
type textarea "I very like watching tv shous"
type textarea "x"
type textarea "I very like watching tv shous"
type textarea "x"
type textarea "I very like watching tv shou"
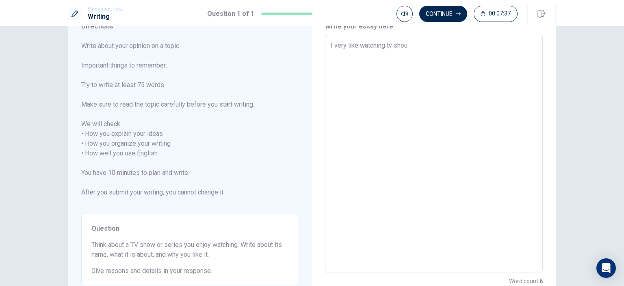
type textarea "x"
type textarea "I very like watching tv sho"
type textarea "x"
type textarea "I very like watching tv show"
type textarea "x"
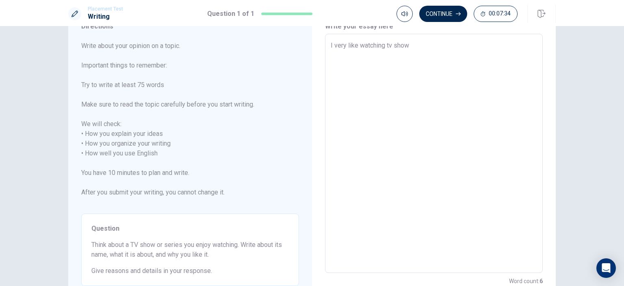
type textarea "I very like watching tv shows"
type textarea "x"
type textarea "I very like watching tv shows"
type textarea "x"
type textarea "I very like watching tv shows a"
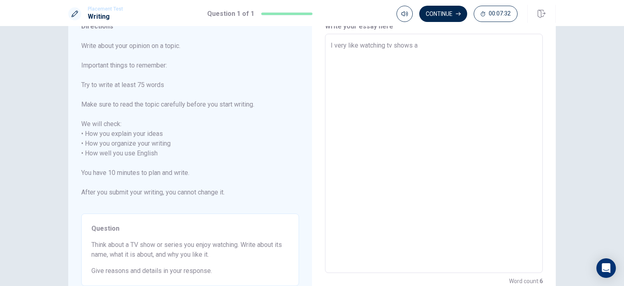
type textarea "x"
type textarea "I very like watching tv shows an"
type textarea "x"
type textarea "I very like watching tv shows and"
type textarea "x"
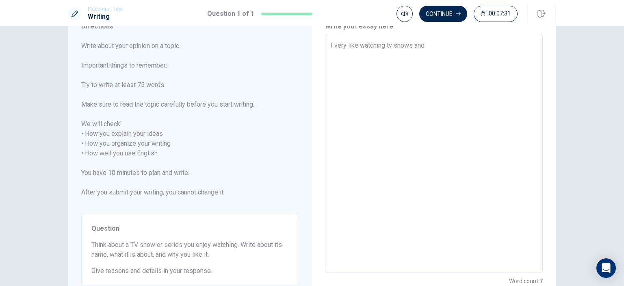
type textarea "I very like watching tv shows and"
type textarea "x"
type textarea "I very like watching tv shows and s"
type textarea "x"
type textarea "I very like watching tv shows and se"
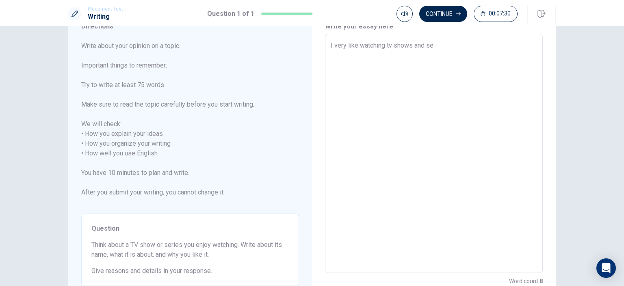
type textarea "x"
type textarea "I very like watching tv shows and ser"
type textarea "x"
type textarea "I very like watching tv shows and seri"
type textarea "x"
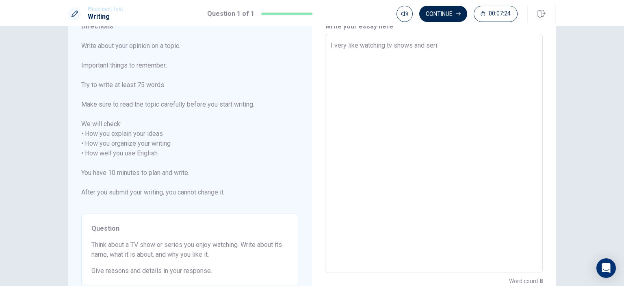
type textarea "I very like watching tv shows and seria"
type textarea "x"
type textarea "I very like watching tv shows and serial"
type textarea "x"
type textarea "I very like watching tv shows and serials"
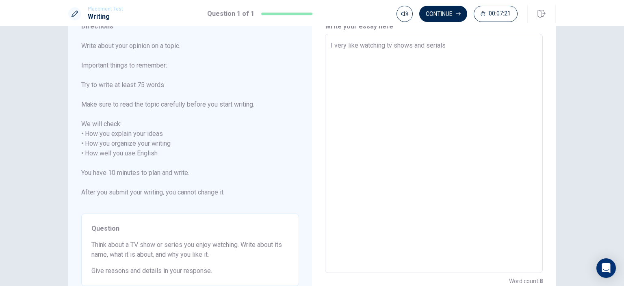
type textarea "x"
type textarea "I very like watching tv shows and serials"
type textarea "x"
type textarea "I very like watching tv shows and kserials"
type textarea "x"
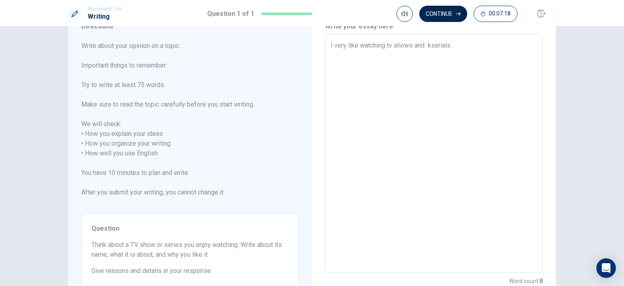
type textarea "I very like watching tv shows and koserials"
type textarea "x"
type textarea "I very like watching tv shows and korserials"
type textarea "x"
type textarea "I very like watching tv shows and koreserials"
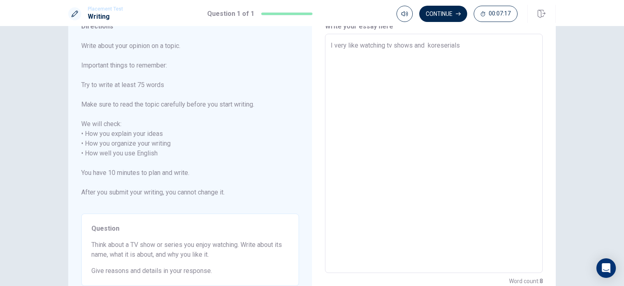
type textarea "x"
type textarea "I very like watching tv shows and koreiserials"
type textarea "x"
type textarea "I very like watching tv shows and koreiaserials"
type textarea "x"
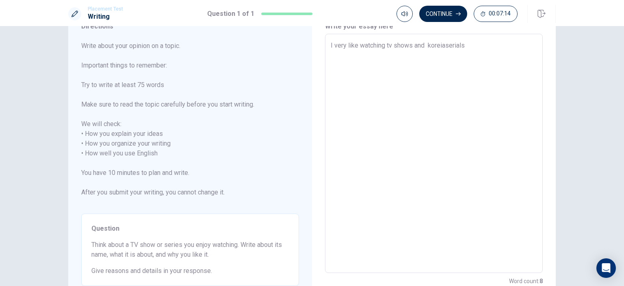
type textarea "I very like watching tv shows and koreianserials"
type textarea "x"
type textarea "I very like watching tv shows and koreian serials"
click at [468, 44] on textarea "I very like watching tv shows and koreian serials" at bounding box center [434, 153] width 206 height 225
type textarea "x"
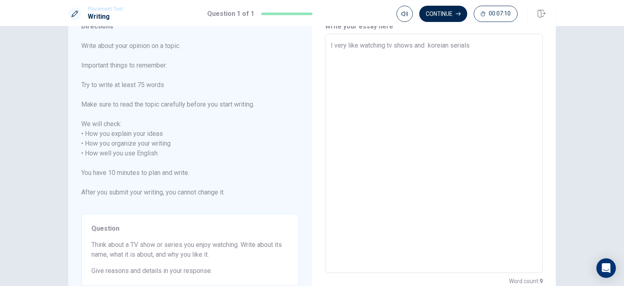
type textarea "I very like watching tv shows and koreian serials."
type textarea "x"
type textarea "I very like watching tv shows and koreian serials."
type textarea "x"
type textarea "I very like watching tv shows and koreian serials. e"
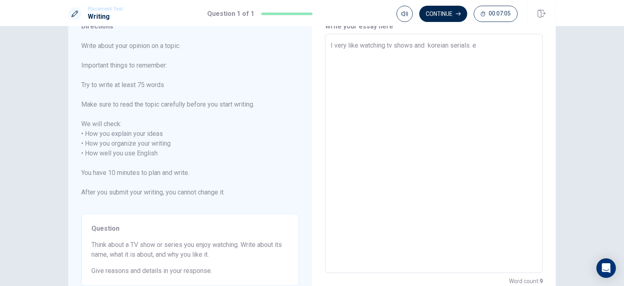
type textarea "x"
type textarea "I very like watching tv shows and koreian serials. ev"
type textarea "x"
type textarea "I very like watching tv shows and koreian serials. eve"
type textarea "x"
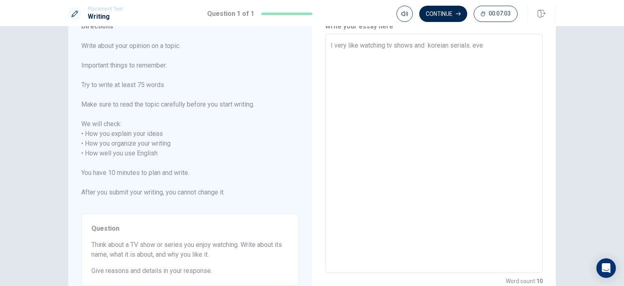
type textarea "I very like watching tv shows and koreian serials. ever"
type textarea "x"
type textarea "I very like watching tv shows and koreian serials. every"
type textarea "x"
type textarea "I very like watching tv shows and koreian serials. every"
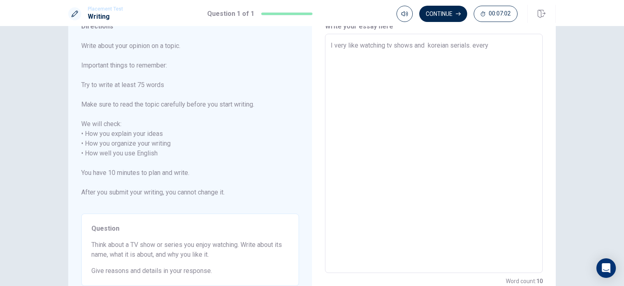
type textarea "x"
type textarea "I very like watching tv shows and koreian serials. every d"
type textarea "x"
type textarea "I very like watching tv shows and koreian serials. every da"
type textarea "x"
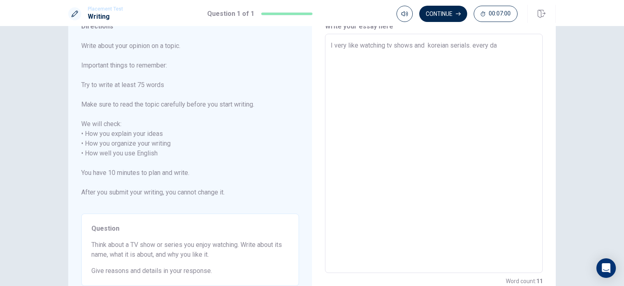
type textarea "I very like watching tv shows and koreian serials. every day"
type textarea "x"
type textarea "I very like watching tv shows and koreian serials. every day"
type textarea "x"
type textarea "I very like watching tv shows and koreian serials. every day a"
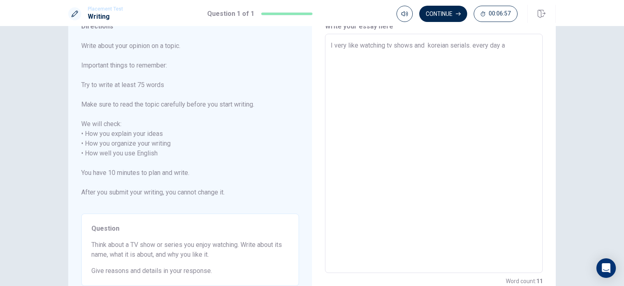
type textarea "x"
type textarea "I very like watching tv shows and koreian serials. every day af"
type textarea "x"
type textarea "I very like watching tv shows and koreian serials. every day aft"
type textarea "x"
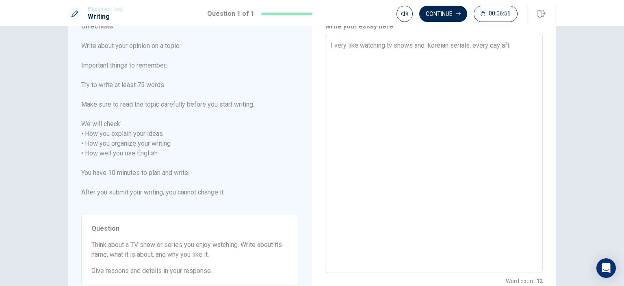
type textarea "I very like watching tv shows and koreian serials. every day afte"
type textarea "x"
type textarea "I very like watching tv shows and koreian serials. every day after"
type textarea "x"
type textarea "I very like watching tv shows and koreian serials. every day after"
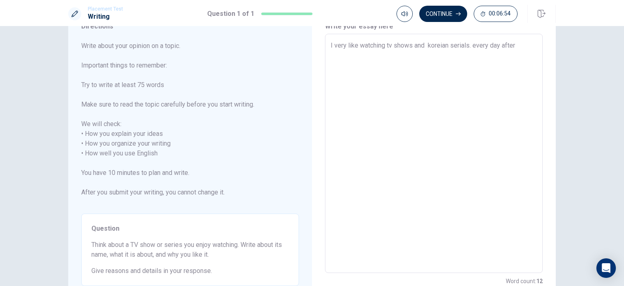
type textarea "x"
type textarea "I very like watching tv shows and koreian serials. every day after w"
type textarea "x"
type textarea "I very like watching tv shows and koreian serials. every day after wo"
type textarea "x"
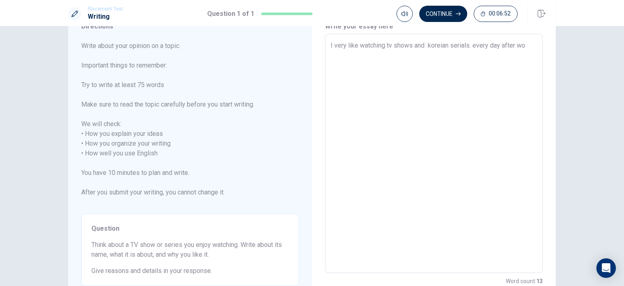
type textarea "I very like watching tv shows and koreian serials. every day after wor"
type textarea "x"
type textarea "I very like watching tv shows and koreian serials. every day after work"
type textarea "x"
type textarea "I very like watching tv shows and koreian serials. every day after work"
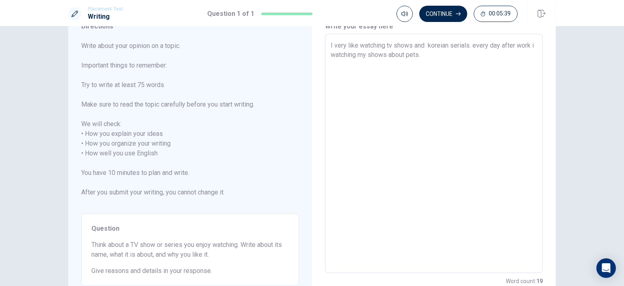
click at [471, 47] on textarea "I very like watching tv shows and koreian serials. every day after work i watch…" at bounding box center [434, 153] width 206 height 225
click at [435, 55] on textarea "I very like watching tv shows and koreian serials. Every day after work i watch…" at bounding box center [434, 153] width 206 height 225
click at [367, 57] on textarea "I very like watching tv shows and koreian serials. Every day after work i watch…" at bounding box center [434, 153] width 206 height 225
click at [447, 56] on textarea "I very like watching tv shows and koreian serials. Every day after work i watch…" at bounding box center [434, 153] width 206 height 225
click at [379, 54] on textarea "I very like watching tv shows and koreian serials. Every day after work i watch…" at bounding box center [434, 153] width 206 height 225
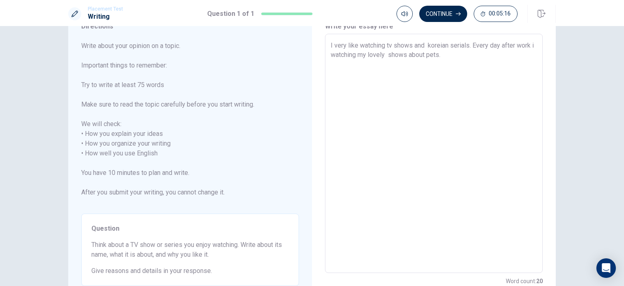
click at [459, 55] on textarea "I very like watching tv shows and koreian serials. Every day after work i watch…" at bounding box center [434, 153] width 206 height 225
click at [465, 55] on textarea "I very like watching tv shows and koreian serials. Every day after work i watch…" at bounding box center [434, 153] width 206 height 225
click at [473, 54] on textarea "I very like watching tv shows and koreian serials. Every day after work i watch…" at bounding box center [434, 153] width 206 height 225
click at [342, 65] on textarea "I very like watching tv shows and koreian serials. Every day after work i watch…" at bounding box center [434, 153] width 206 height 225
click at [368, 65] on textarea "I very like watching tv shows and koreian serials. Every day after work i watch…" at bounding box center [434, 153] width 206 height 225
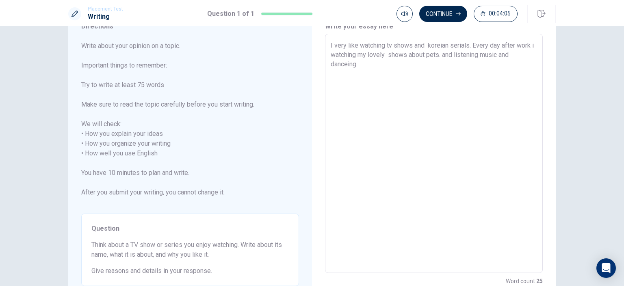
click at [344, 64] on textarea "I very like watching tv shows and koreian serials. Every day after work i watch…" at bounding box center [434, 153] width 206 height 225
click at [357, 68] on textarea "I very like watching tv shows and koreian serials. Every day after work i watch…" at bounding box center [434, 153] width 206 height 225
click at [404, 62] on textarea "I very like watching tv shows and koreian serials. Every day after work i watch…" at bounding box center [434, 153] width 206 height 225
click at [482, 65] on textarea "I very like watching tv shows and koreian serials. Every day after work i watch…" at bounding box center [434, 153] width 206 height 225
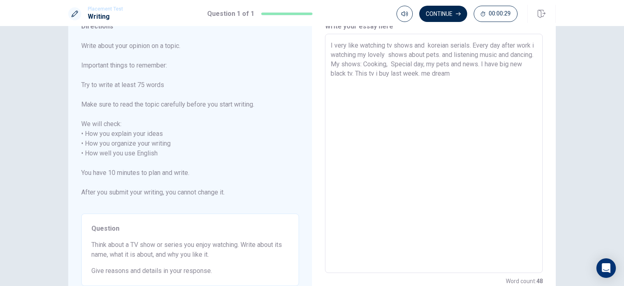
click at [455, 69] on textarea "I very like watching tv shows and koreian serials. Every day after work i watch…" at bounding box center [434, 153] width 206 height 225
click at [491, 78] on textarea "I very like watching tv shows and koreian serials. Every day after work i watch…" at bounding box center [434, 153] width 206 height 225
click at [499, 76] on textarea "I very like watching tv shows and koreian serials. Every day after work i watch…" at bounding box center [434, 153] width 206 height 225
click at [495, 74] on textarea "I very like watching tv shows and koreian serials. Every day after work i watch…" at bounding box center [434, 153] width 206 height 225
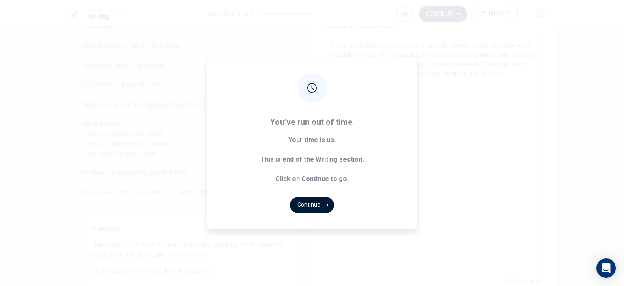
click at [317, 205] on button "Continue" at bounding box center [312, 205] width 44 height 16
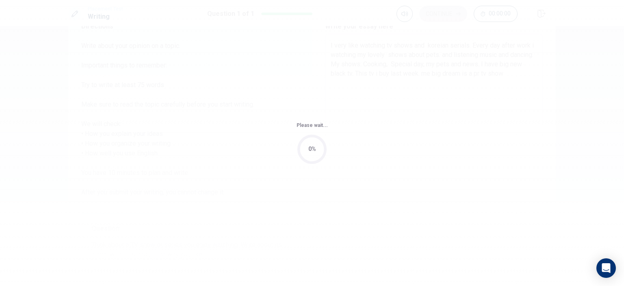
scroll to position [0, 0]
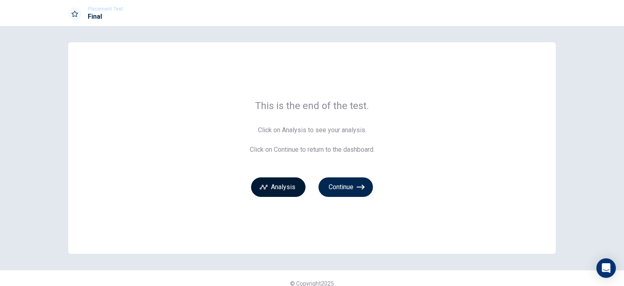
click at [279, 184] on button "Analysis" at bounding box center [278, 186] width 54 height 19
